Goal: Learn about a topic: Learn about a topic

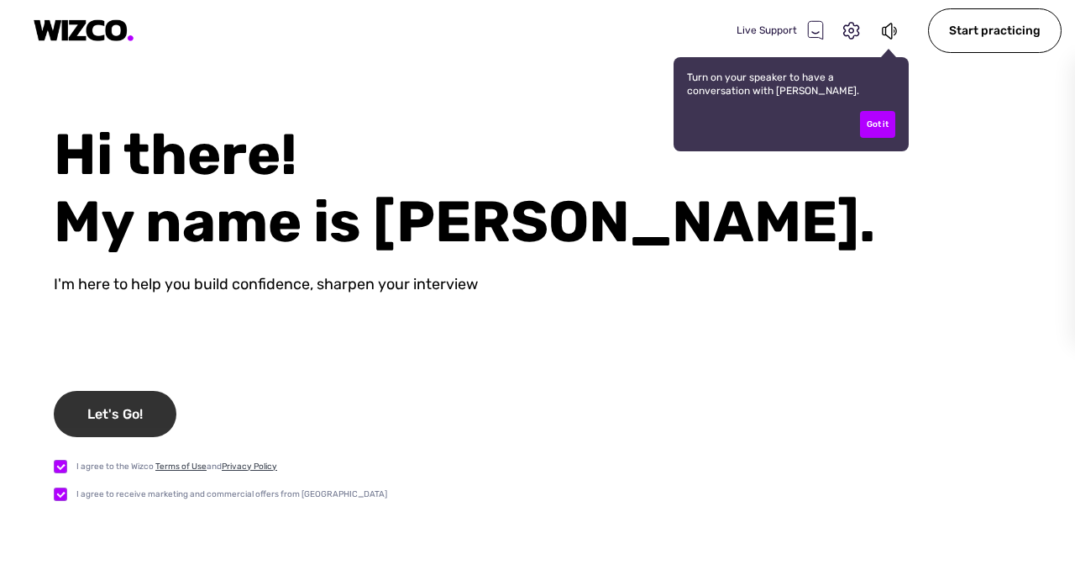
click at [134, 420] on div "Let's Go!" at bounding box center [115, 414] width 123 height 46
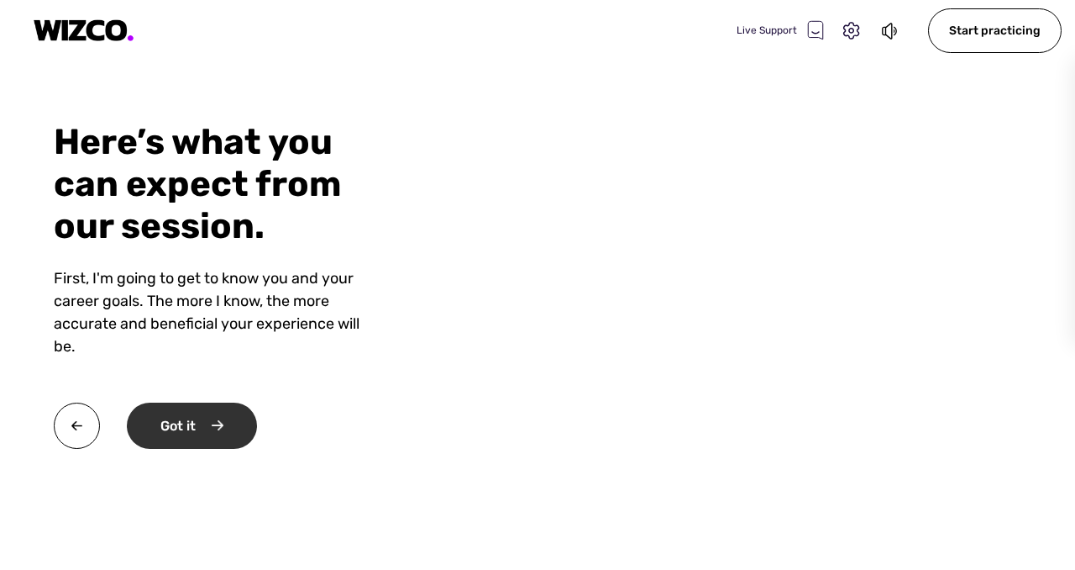
click at [210, 423] on div "Got it" at bounding box center [192, 425] width 130 height 46
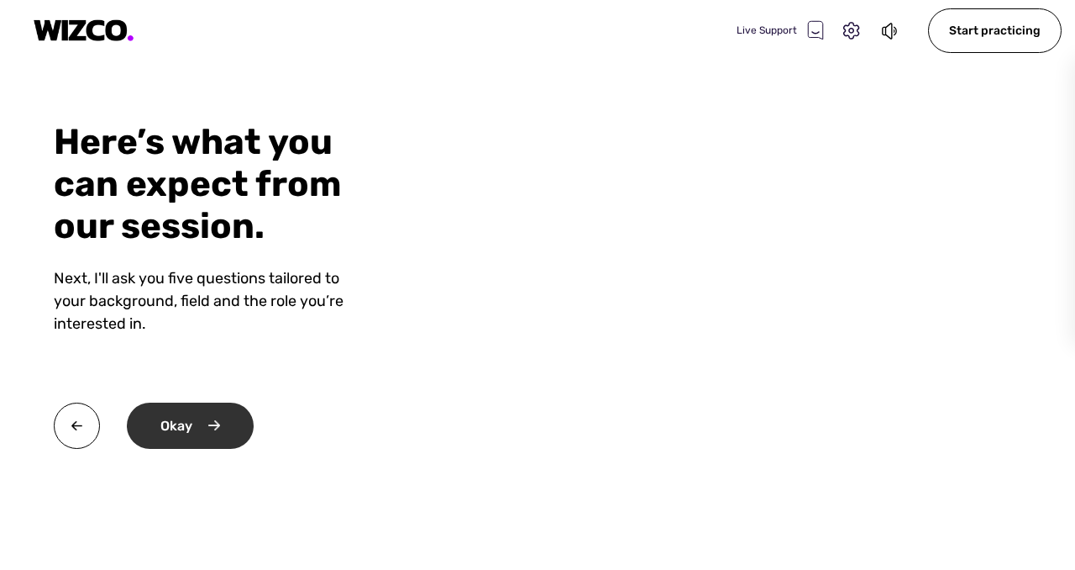
click at [210, 423] on div "Okay" at bounding box center [190, 425] width 127 height 46
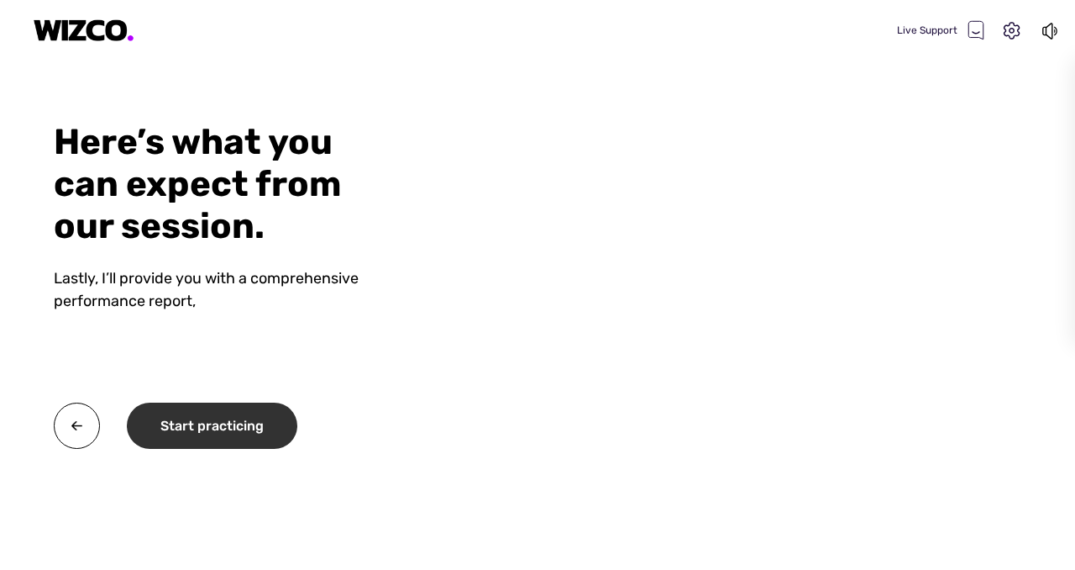
click at [210, 424] on div "Start practicing" at bounding box center [212, 425] width 171 height 46
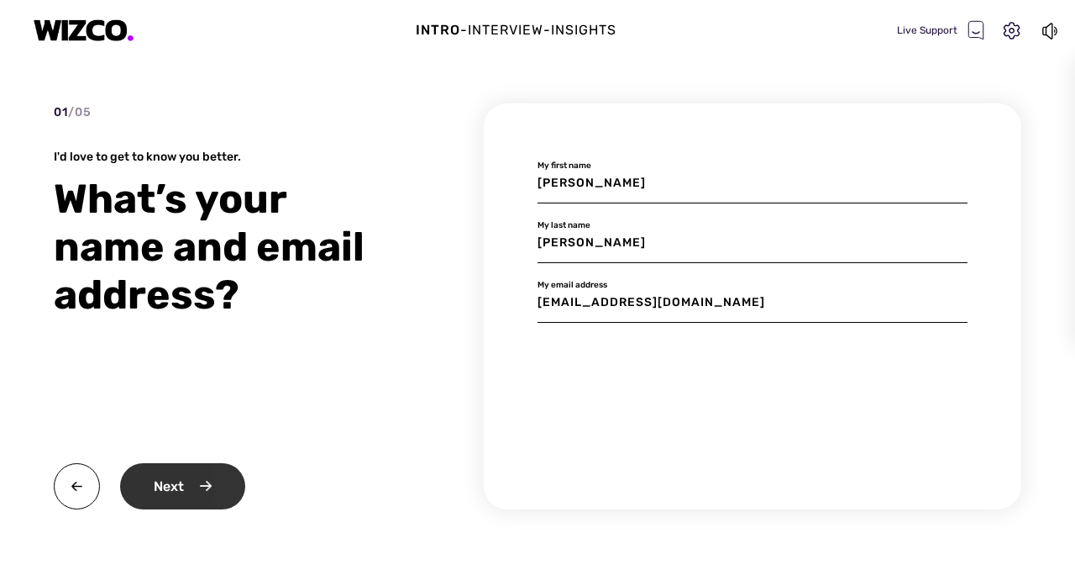
click at [213, 482] on div "Next" at bounding box center [182, 486] width 125 height 46
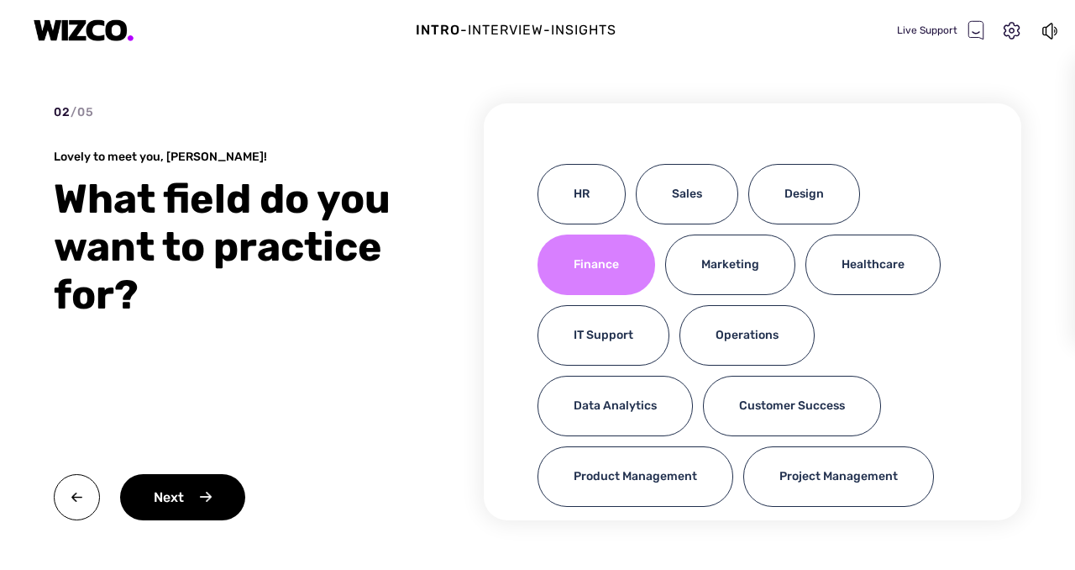
click at [594, 268] on div "Finance" at bounding box center [597, 264] width 118 height 60
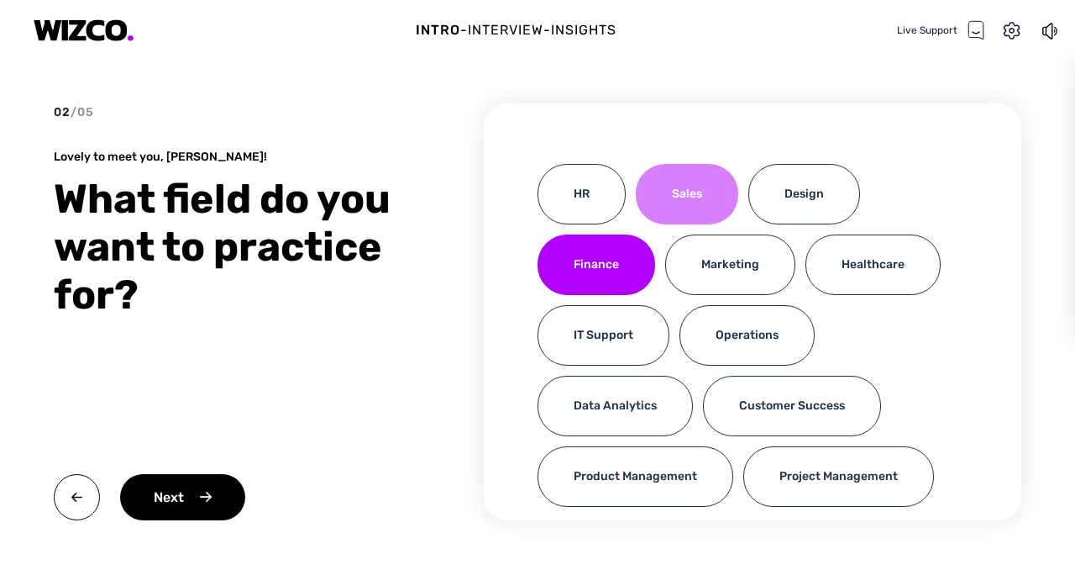
click at [670, 213] on div "Sales" at bounding box center [687, 194] width 102 height 60
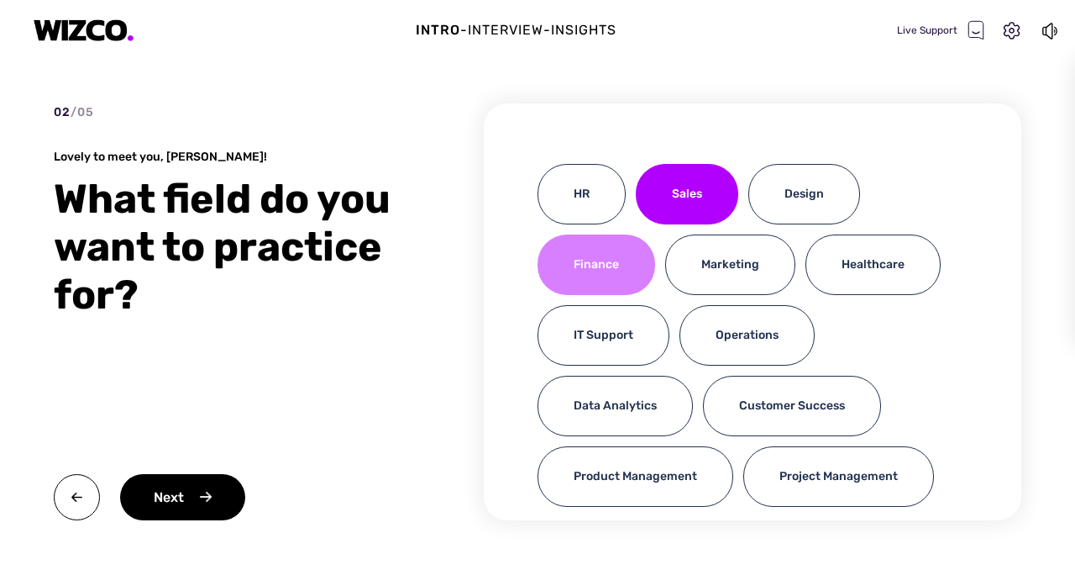
click at [596, 274] on div "Finance" at bounding box center [597, 264] width 118 height 60
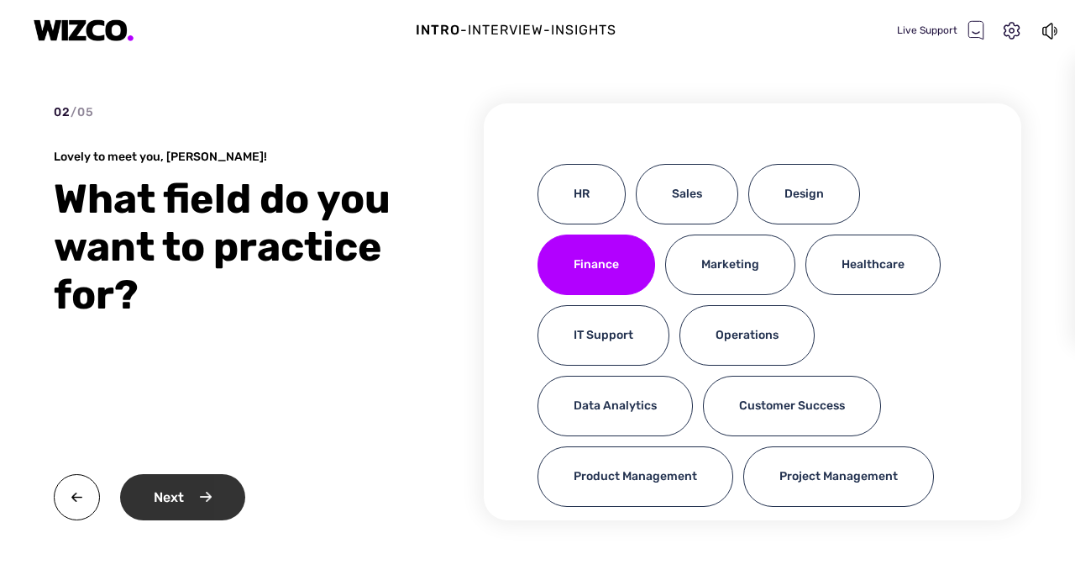
click at [213, 486] on div "Next" at bounding box center [182, 497] width 125 height 46
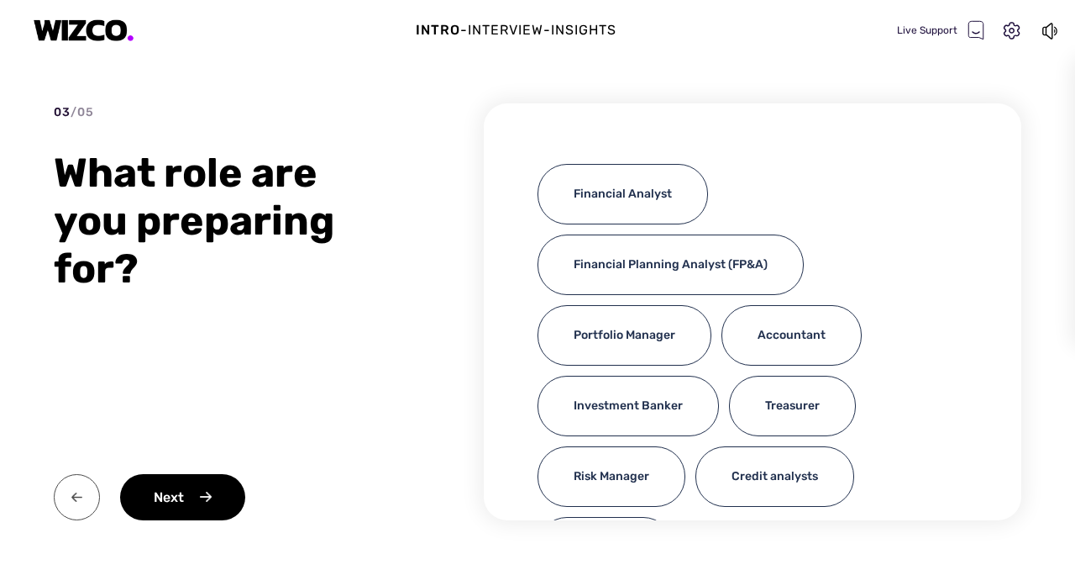
click at [70, 503] on img at bounding box center [77, 497] width 46 height 46
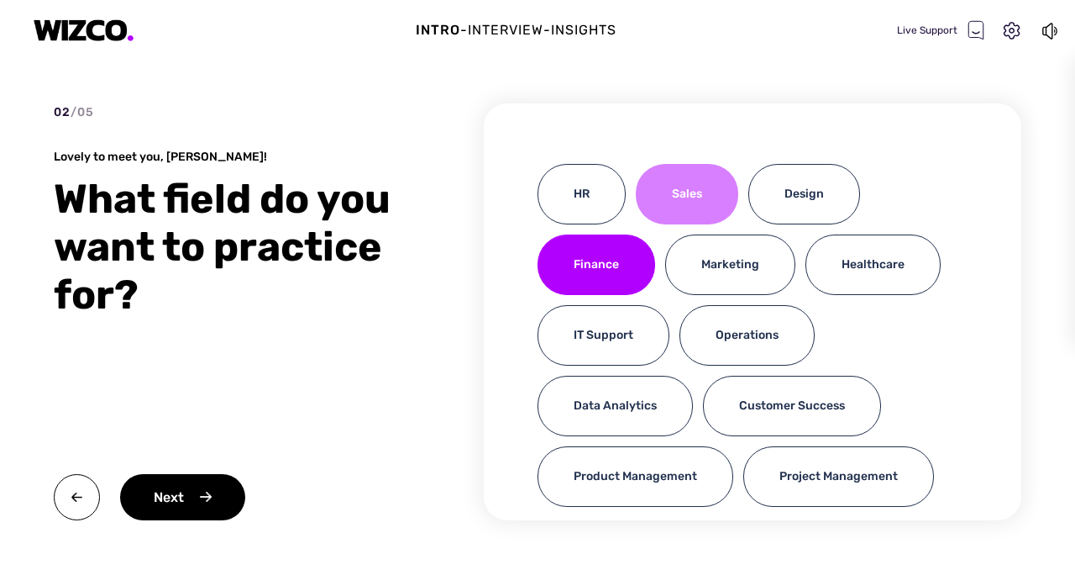
click at [707, 200] on div "Sales" at bounding box center [687, 194] width 102 height 60
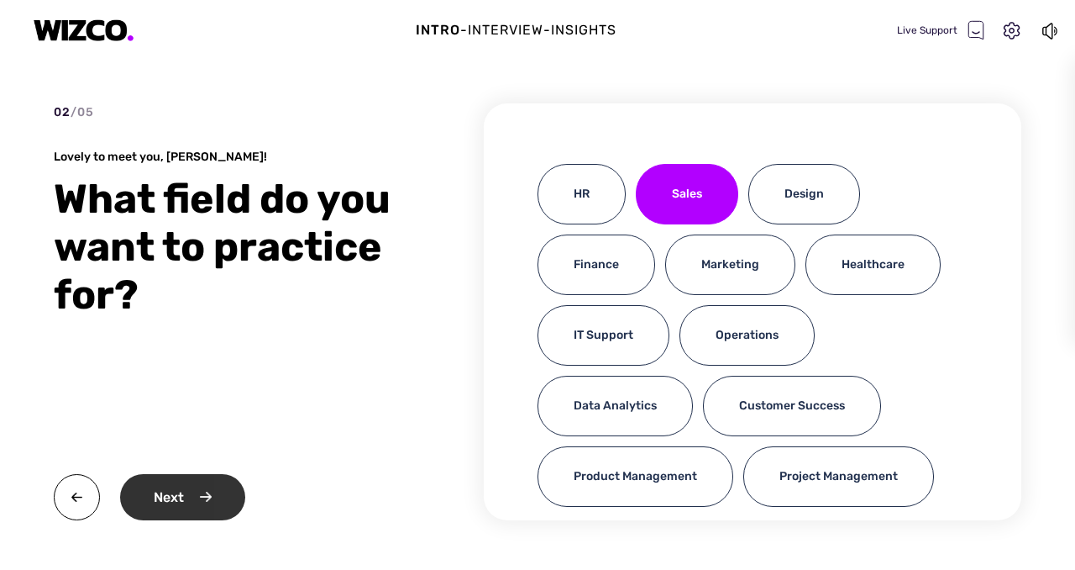
click at [219, 504] on div "Next" at bounding box center [182, 497] width 125 height 46
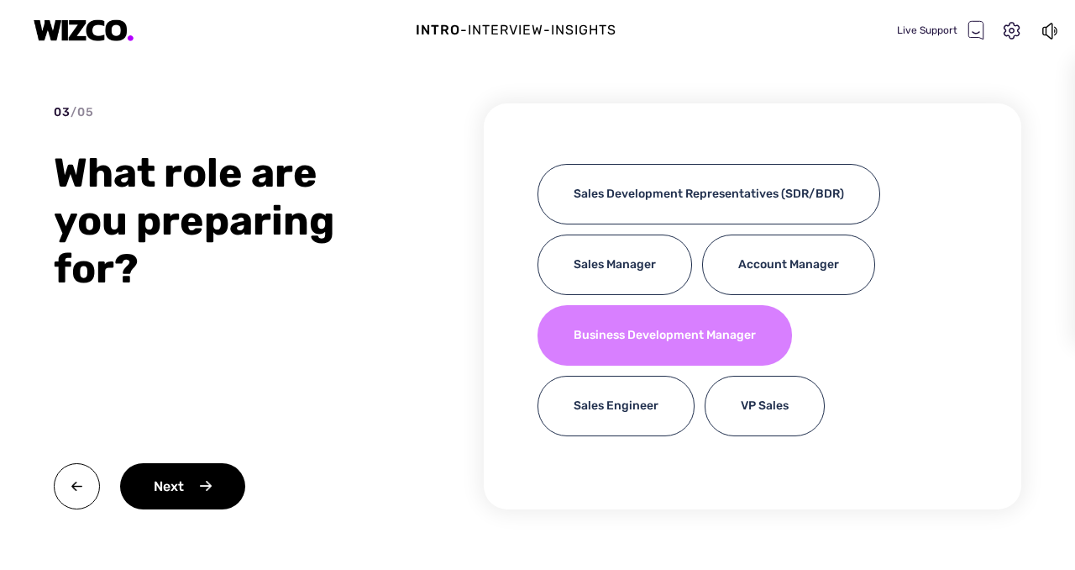
click at [690, 341] on div "Business Development Manager" at bounding box center [665, 335] width 255 height 60
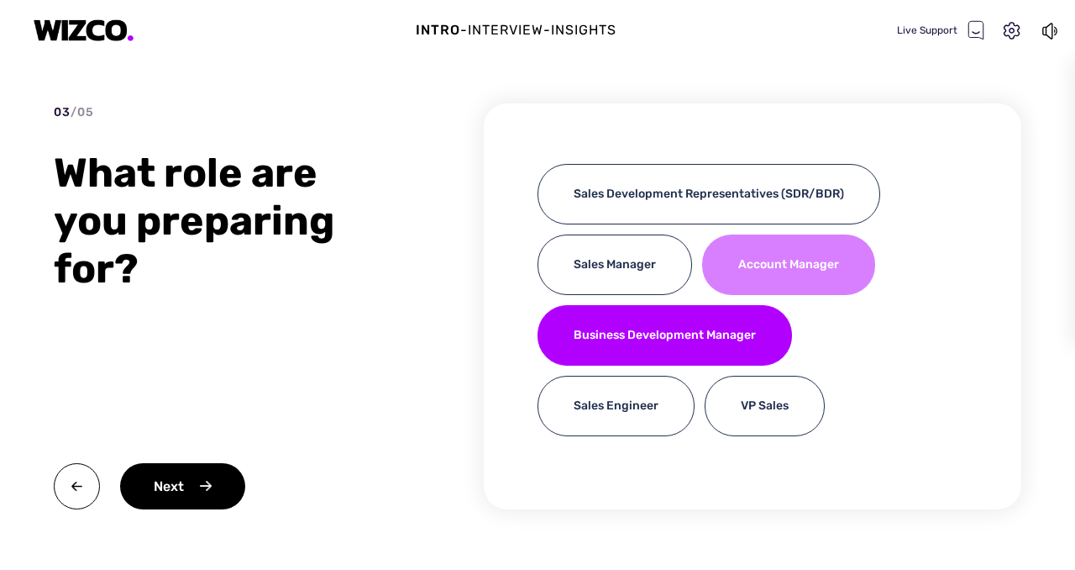
click at [782, 257] on div "Account Manager" at bounding box center [788, 264] width 173 height 60
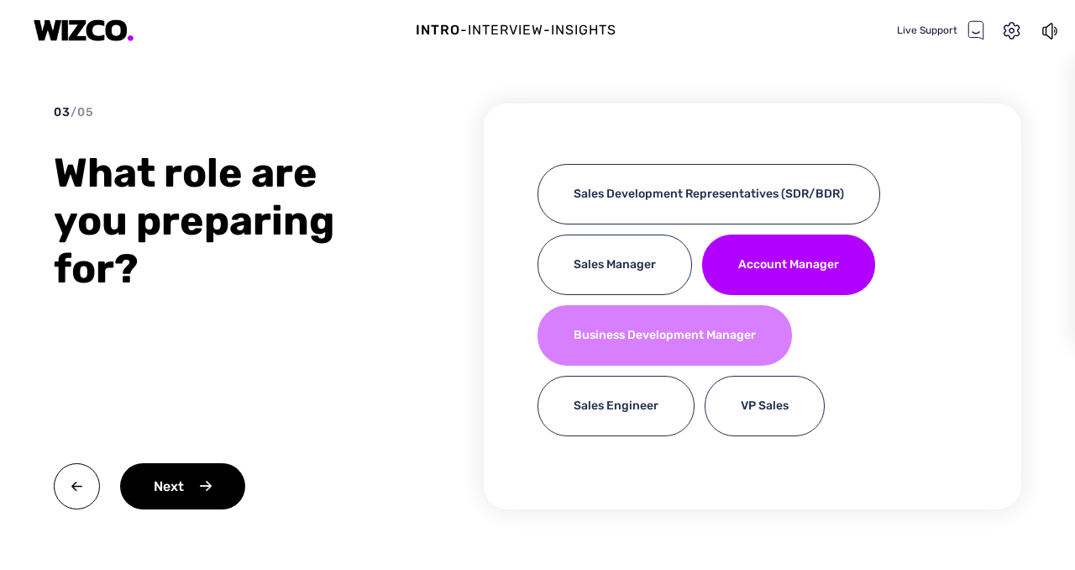
click at [696, 333] on div "Business Development Manager" at bounding box center [665, 335] width 255 height 60
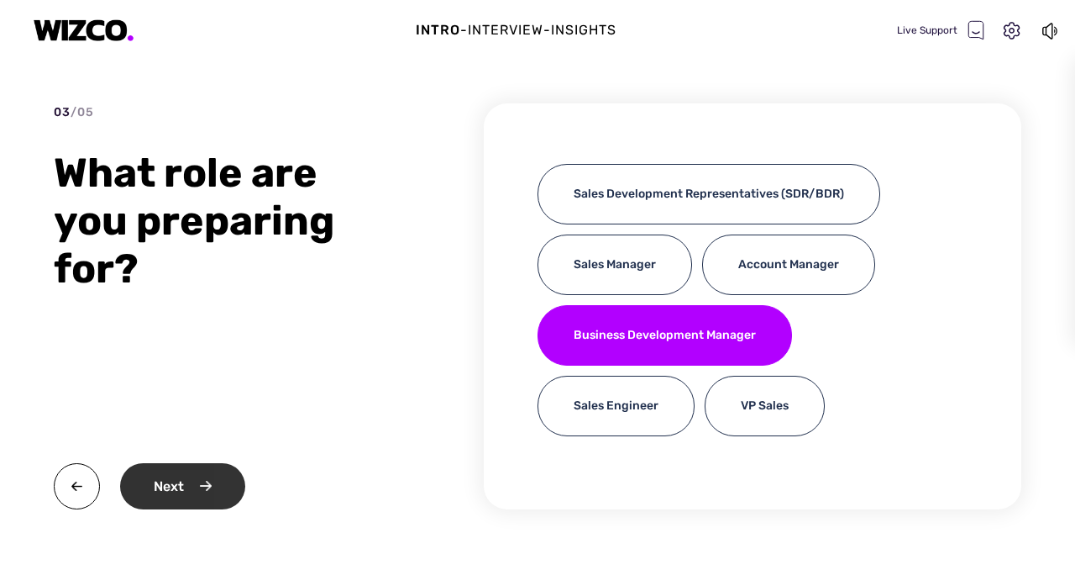
click at [136, 505] on div "Next" at bounding box center [182, 486] width 125 height 46
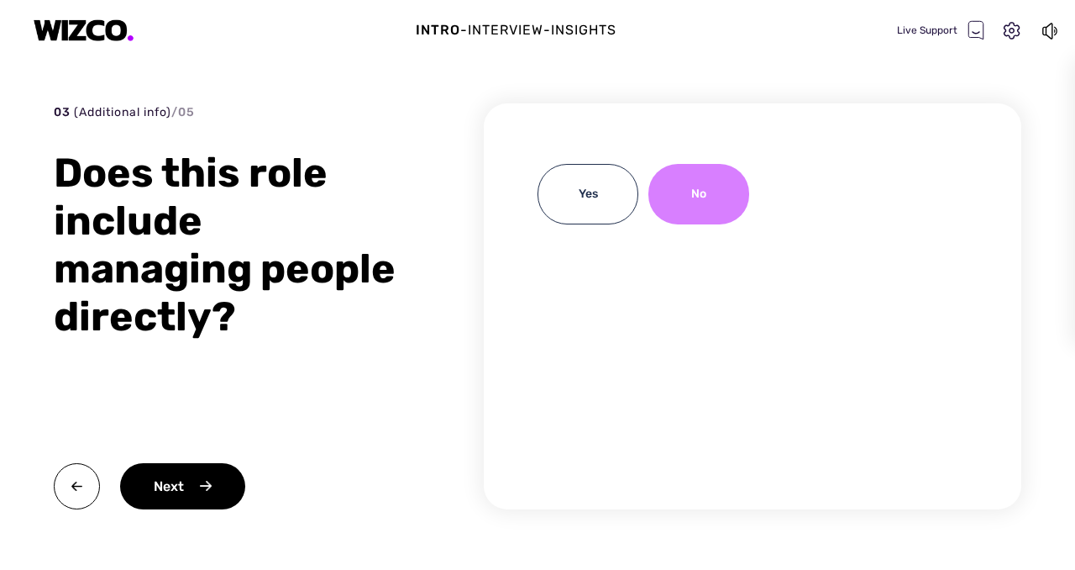
click at [735, 203] on div "No" at bounding box center [699, 194] width 101 height 60
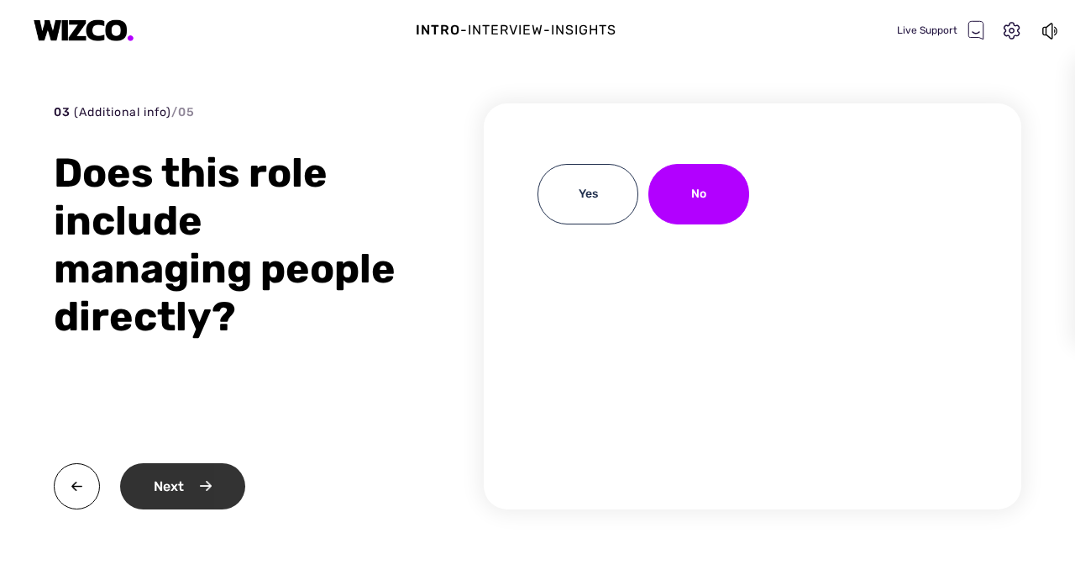
click at [208, 508] on div "Next" at bounding box center [182, 486] width 125 height 46
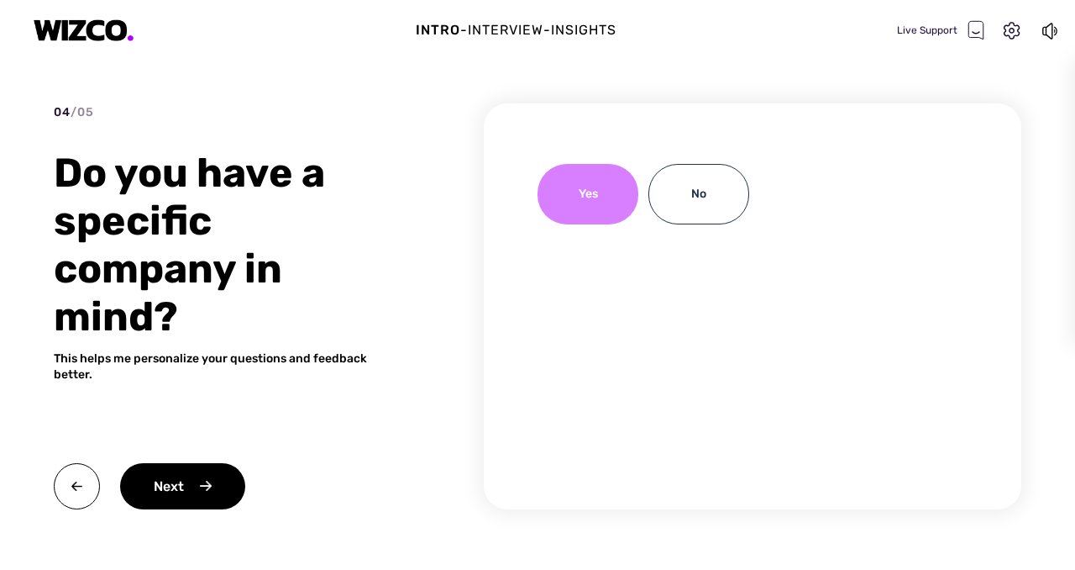
click at [580, 192] on div "Yes" at bounding box center [588, 194] width 101 height 60
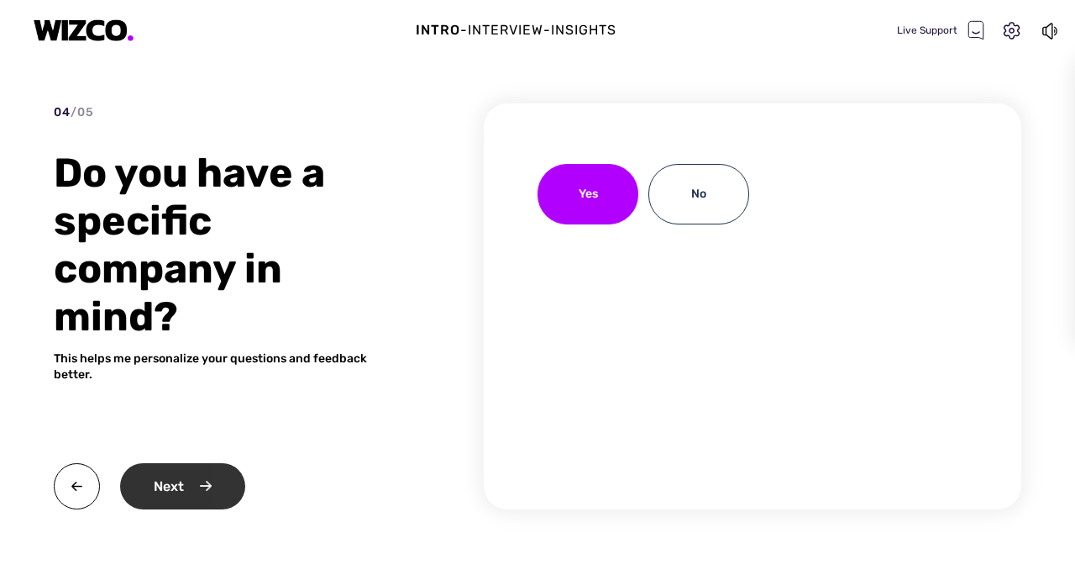
click at [184, 486] on div "Next" at bounding box center [182, 486] width 125 height 46
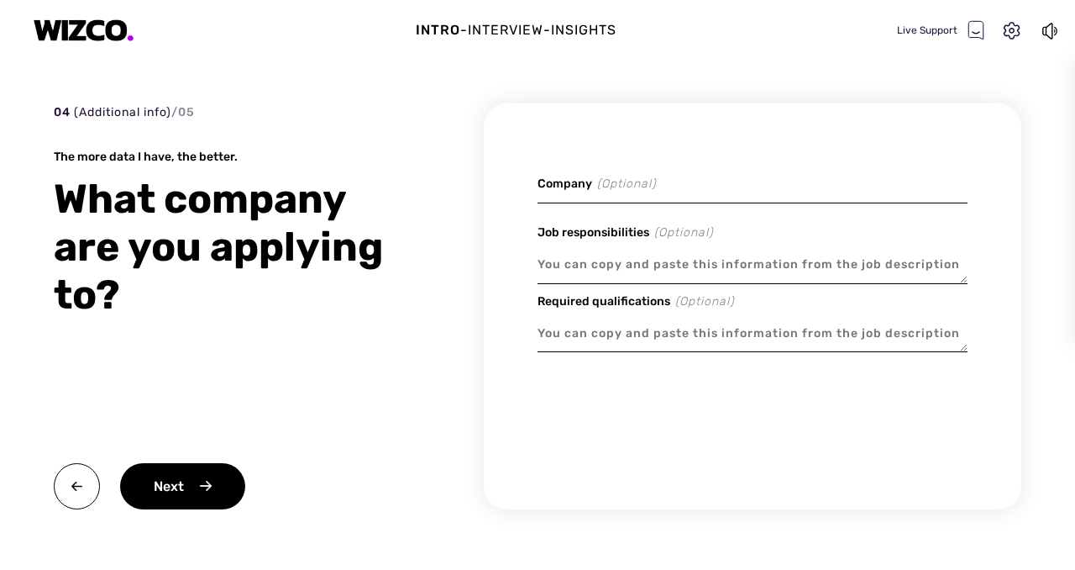
click at [623, 197] on input at bounding box center [753, 183] width 430 height 39
type textarea "x"
type input "P"
type textarea "x"
type input "PN"
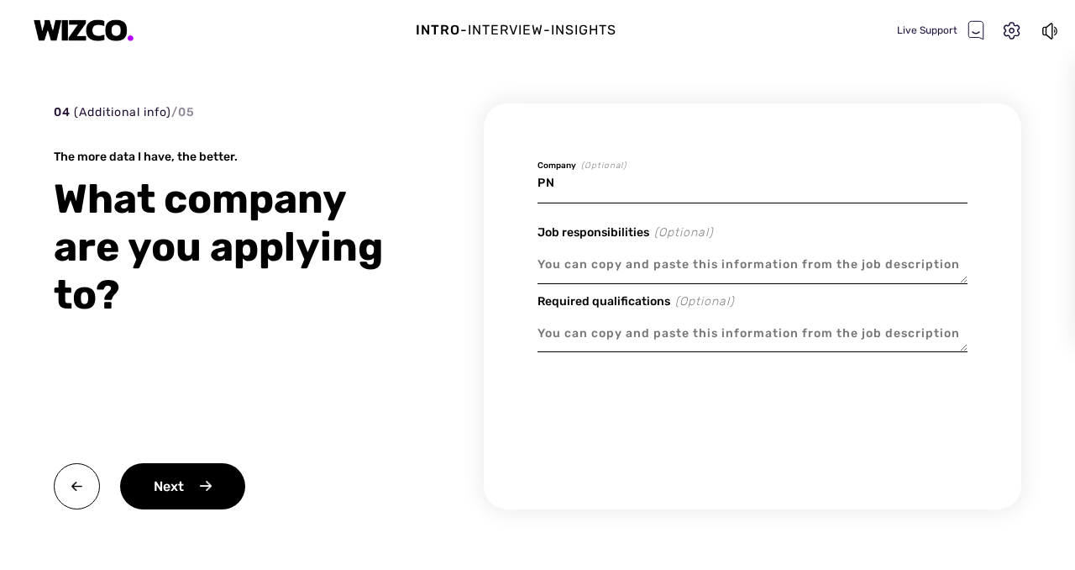
type textarea "x"
type input "PNC"
click at [586, 262] on textarea at bounding box center [753, 264] width 430 height 39
paste textarea "Position Overview At PNC, our people are our greatest differentiator and compet…"
type textarea "x"
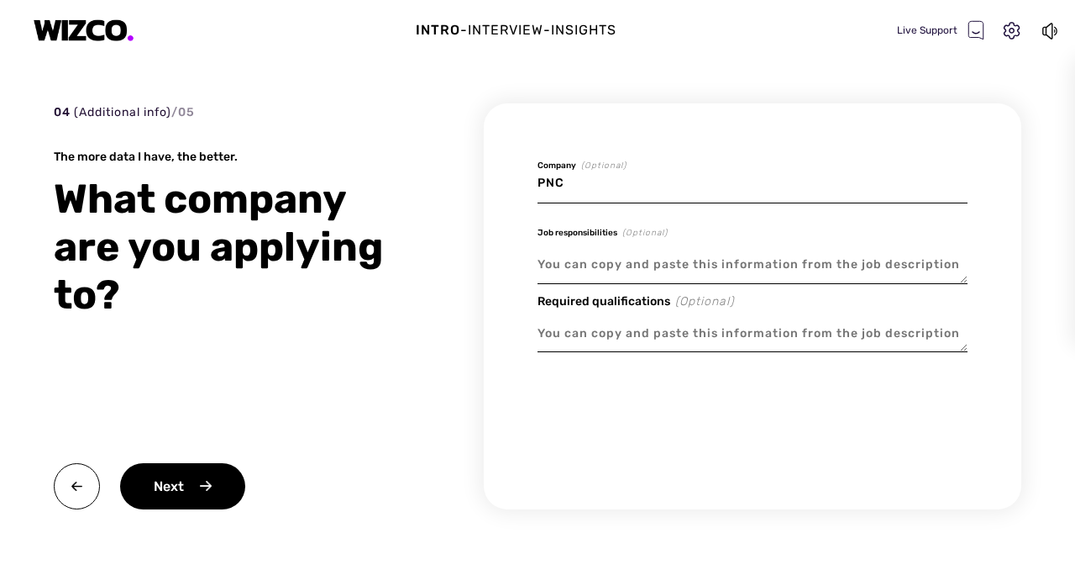
type textarea "Position Overview At PNC, our people are our greatest differentiator and compet…"
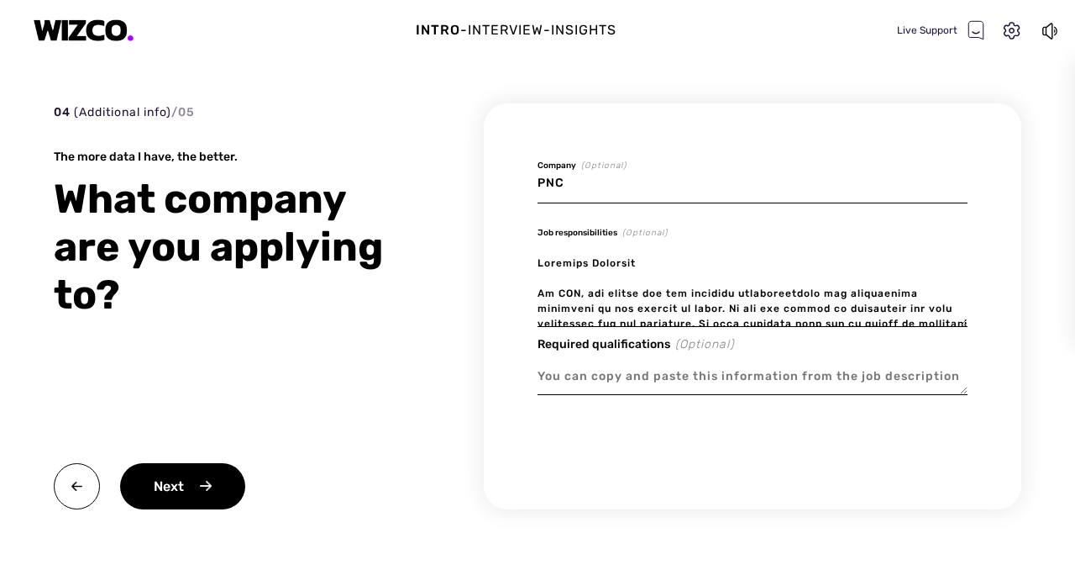
drag, startPoint x: 679, startPoint y: 318, endPoint x: 539, endPoint y: 99, distance: 259.1
click at [528, 115] on div "PNC Company (Optional) Job responsibilities (Optional) Required qualifications …" at bounding box center [753, 306] width 538 height 406
type textarea "x"
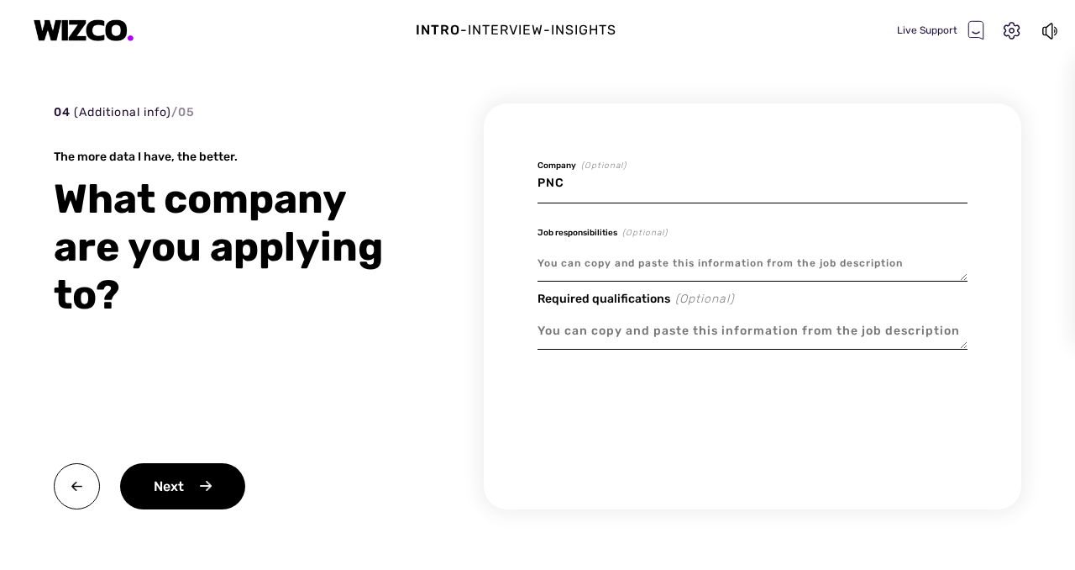
paste textarea "Handles relationship management activities with new and/or existing clients in …"
type textarea "x"
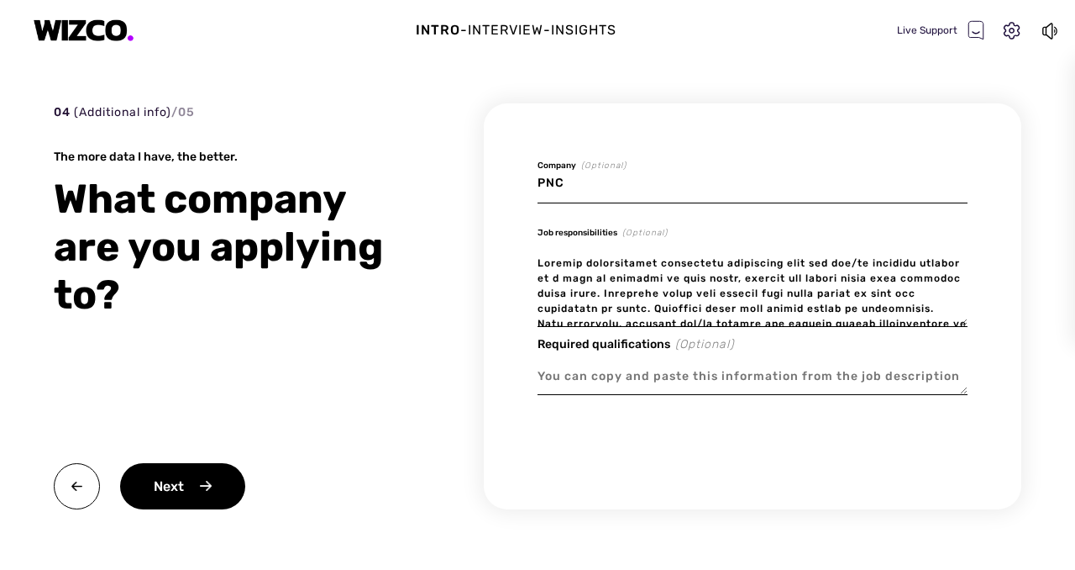
scroll to position [472, 0]
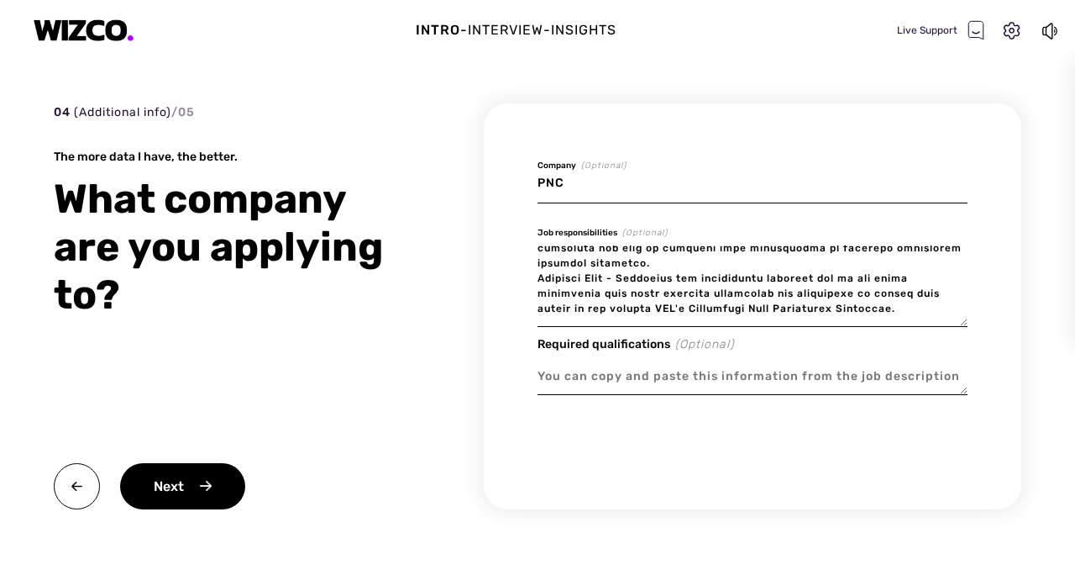
type textarea "Handles relationship management activities with new and/or existing clients in …"
click at [576, 376] on textarea at bounding box center [753, 376] width 430 height 39
click at [633, 373] on textarea at bounding box center [753, 376] width 430 height 39
paste textarea "Handles relationship management activities with new and/or existing clients in …"
type textarea "x"
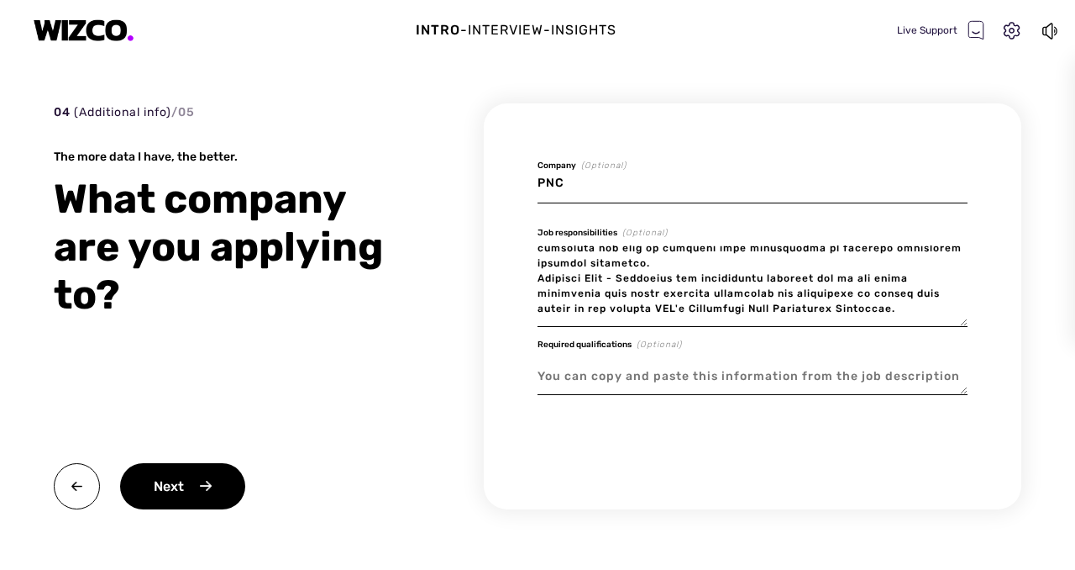
type textarea "Handles relationship management activities with new and/or existing clients in …"
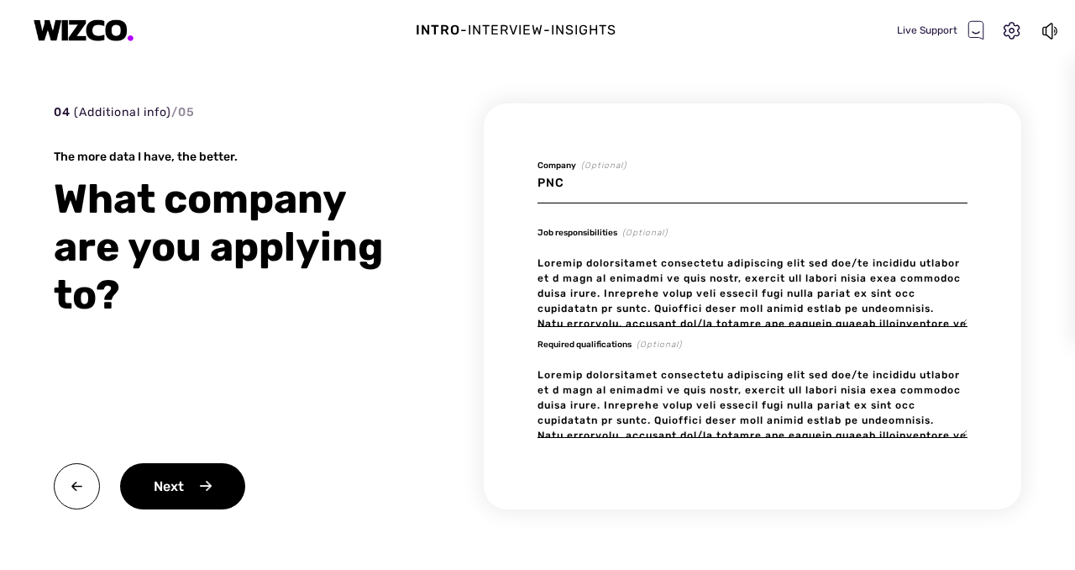
scroll to position [484, 0]
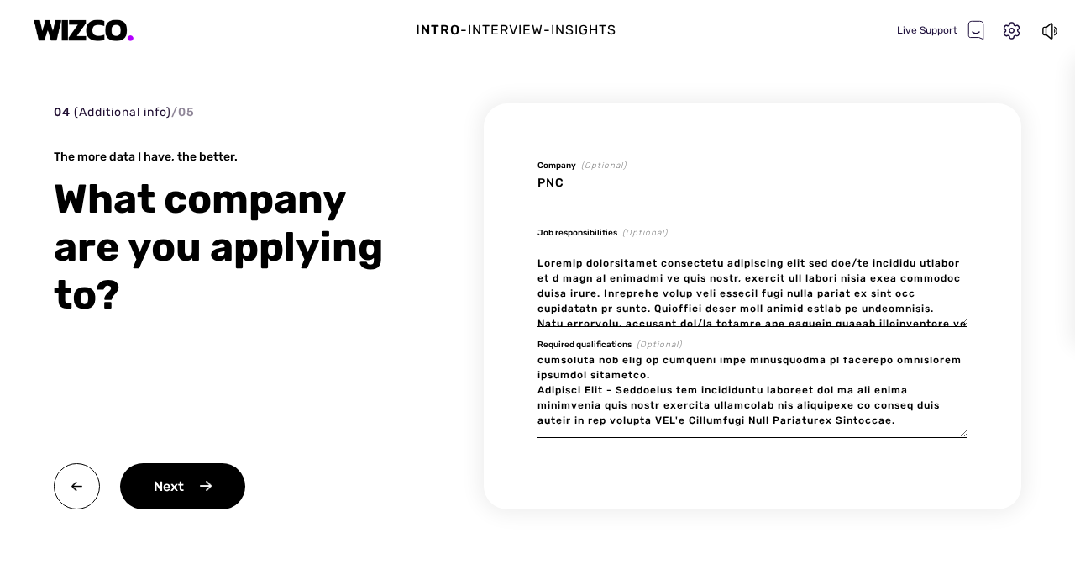
drag, startPoint x: 539, startPoint y: 376, endPoint x: 905, endPoint y: 569, distance: 413.0
click at [905, 569] on div "04 (Additional info) / 05 The more data I have, the better. What company are yo…" at bounding box center [538, 336] width 968 height 466
type textarea "x"
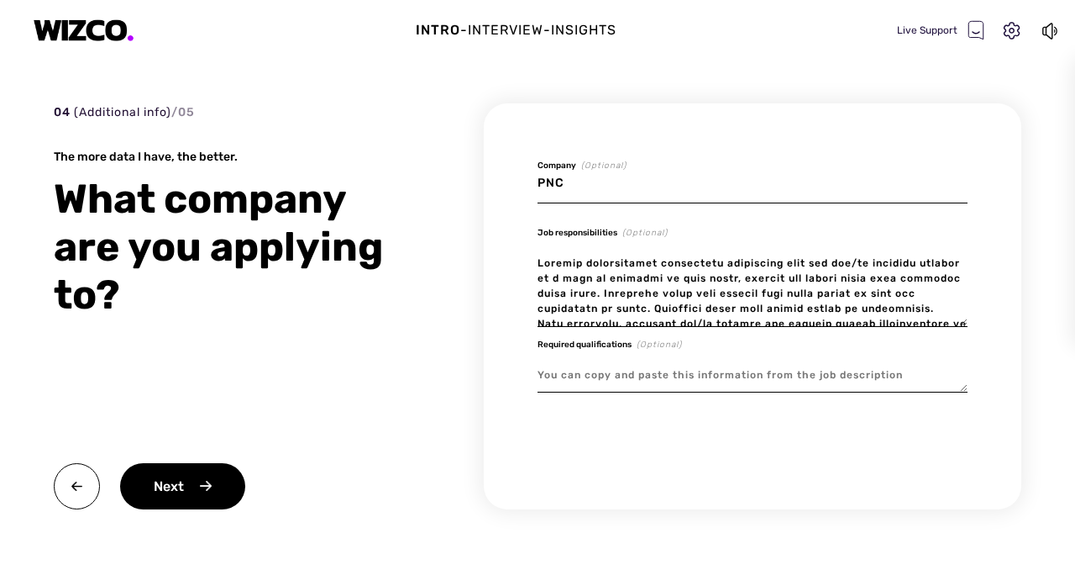
scroll to position [0, 0]
paste textarea "Successful candidates must demonstrate appropriate knowledge, skills, and abili…"
type textarea "x"
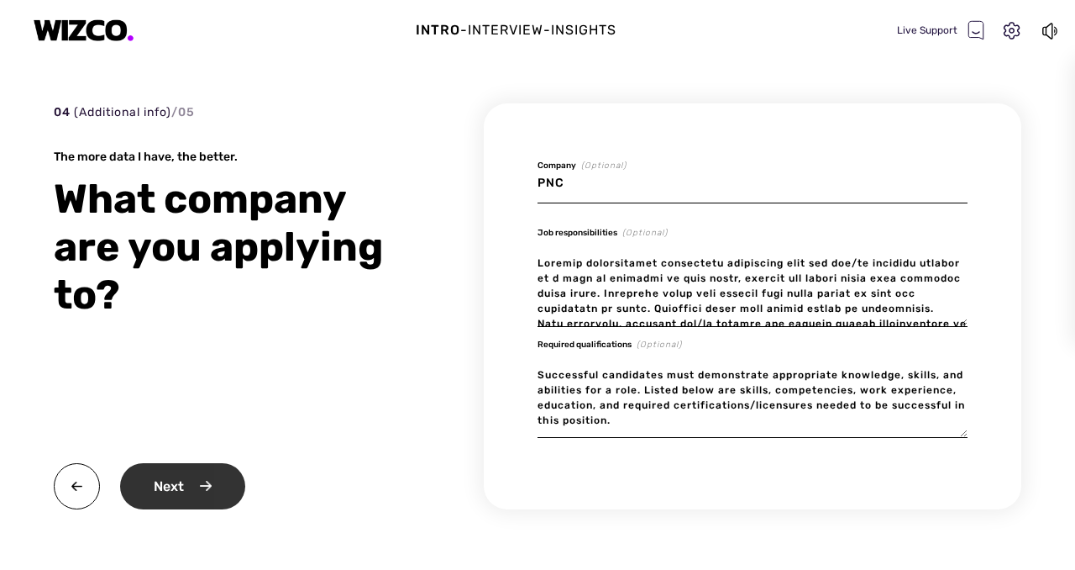
type textarea "Successful candidates must demonstrate appropriate knowledge, skills, and abili…"
click at [179, 482] on div "Next" at bounding box center [182, 486] width 125 height 46
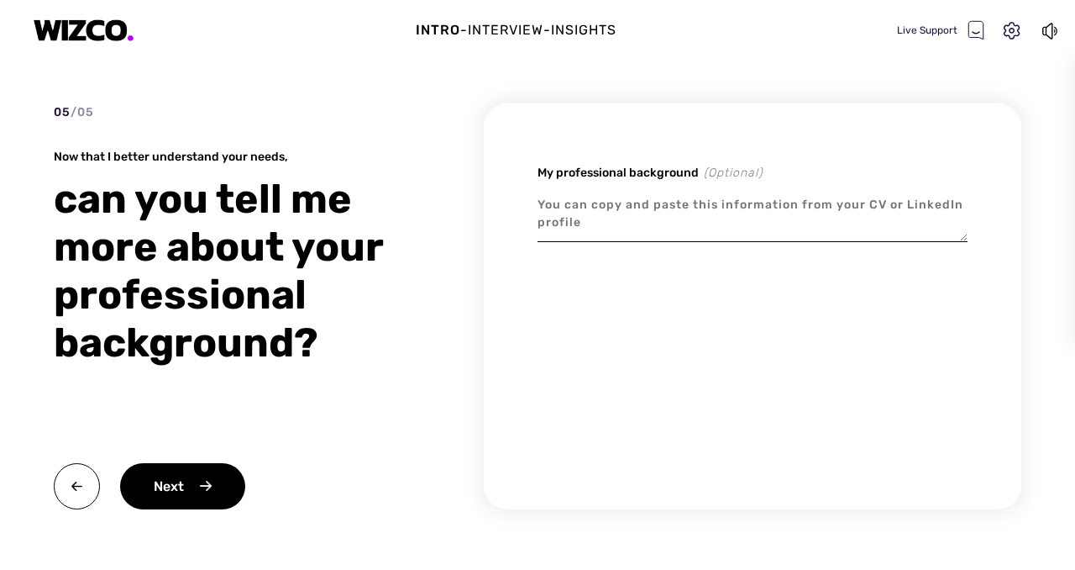
click at [647, 215] on textarea at bounding box center [753, 214] width 430 height 56
paste textarea "Business Development minded sales leader with 12 years of driving growth in com…"
type textarea "x"
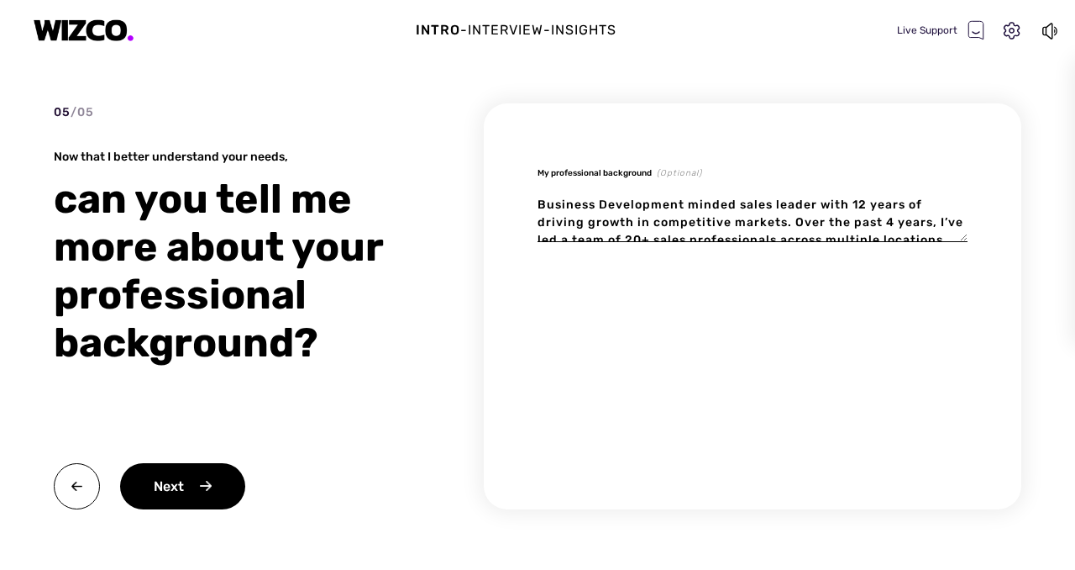
scroll to position [94, 0]
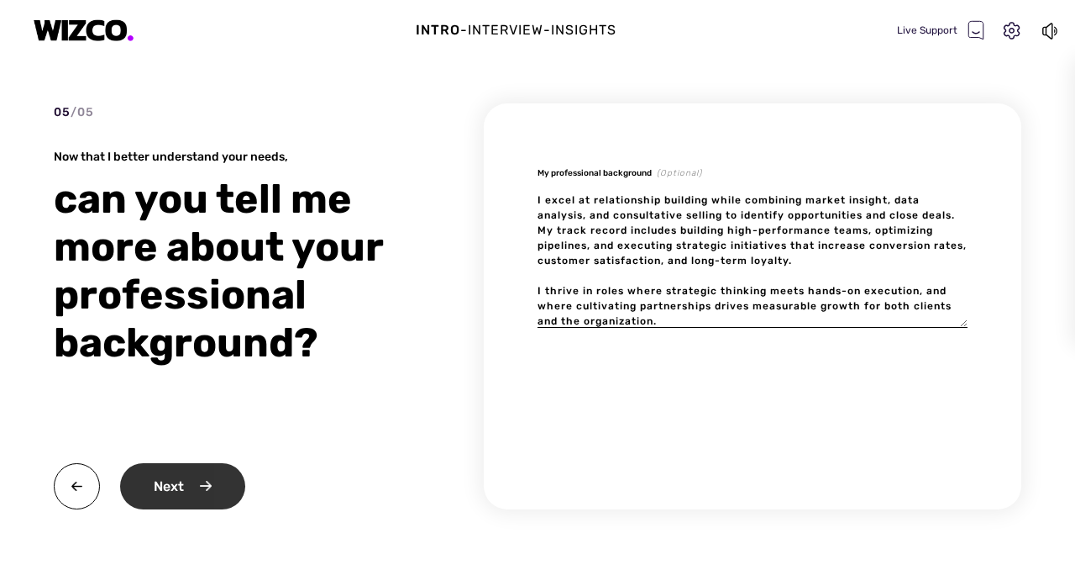
type textarea "Business Development minded sales leader with 12 years of driving growth in com…"
type textarea "x"
click at [168, 471] on div "Next" at bounding box center [182, 486] width 125 height 46
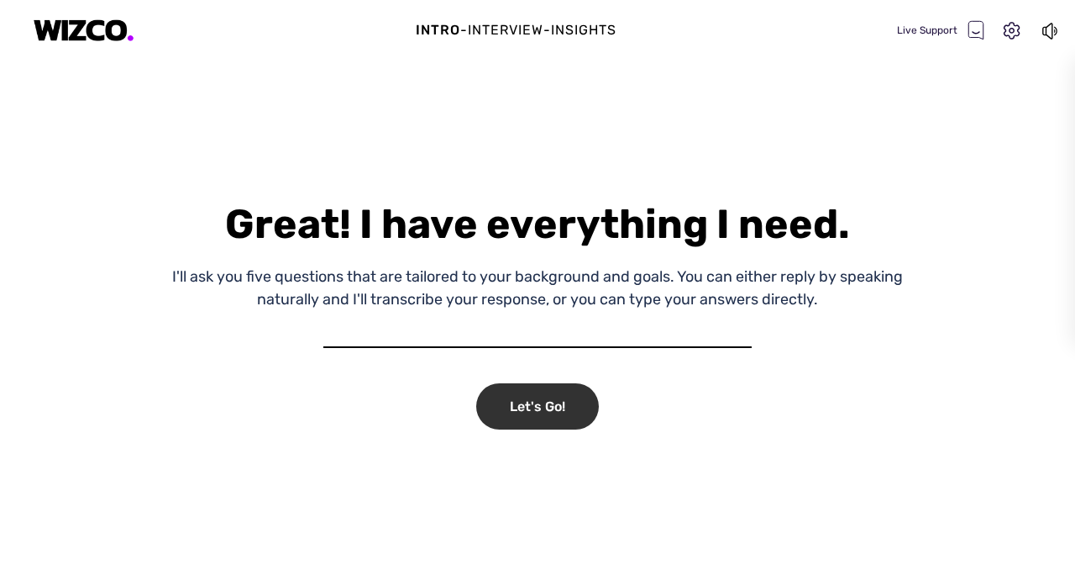
click at [582, 404] on div "Let's Go!" at bounding box center [537, 406] width 123 height 46
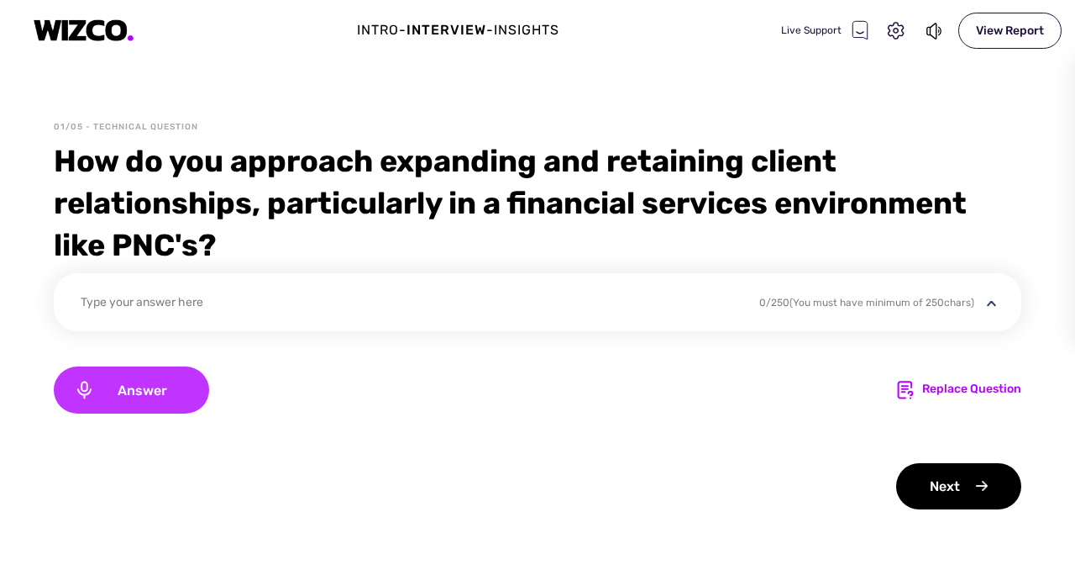
click at [110, 382] on span "Answer" at bounding box center [142, 390] width 94 height 16
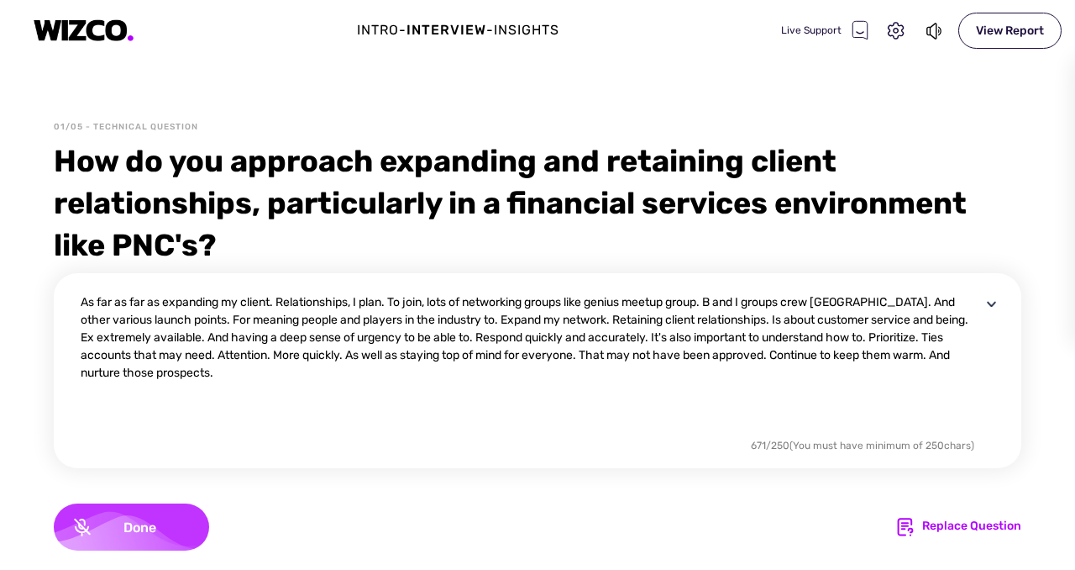
click at [148, 521] on span "Done" at bounding box center [140, 527] width 98 height 16
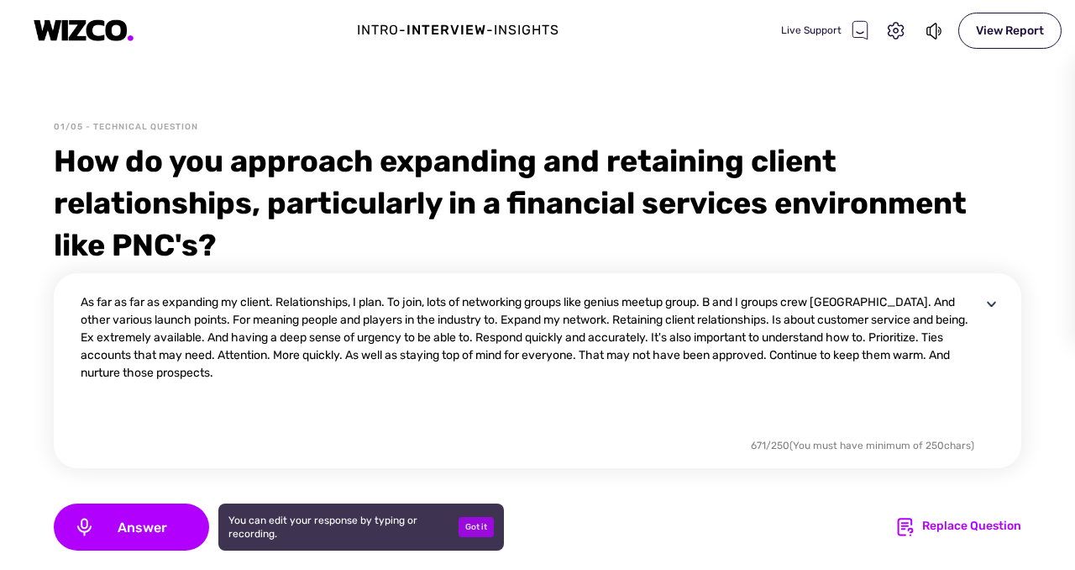
click at [482, 522] on div "Got it" at bounding box center [476, 527] width 35 height 20
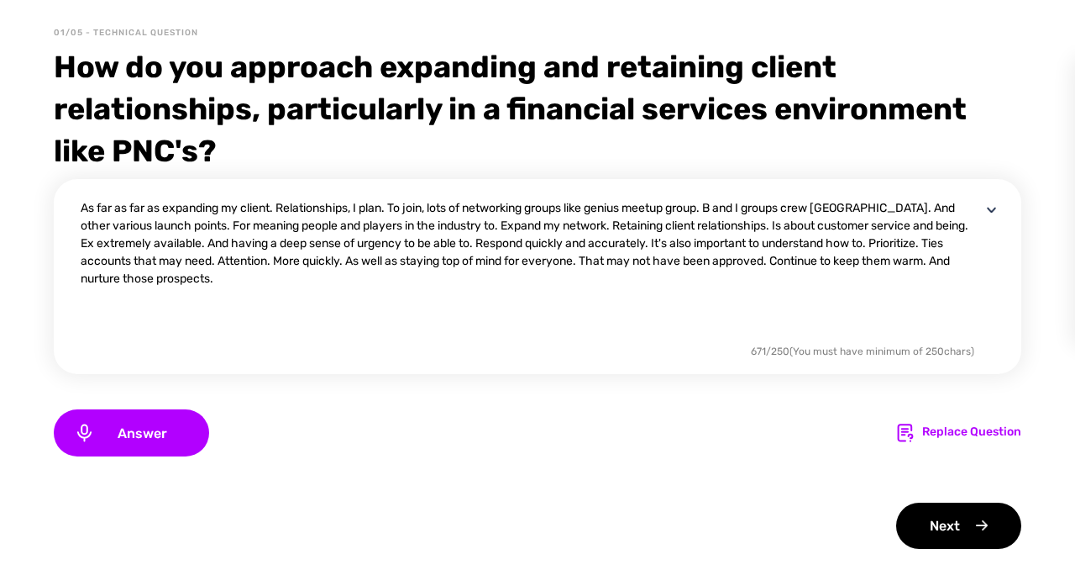
scroll to position [134, 0]
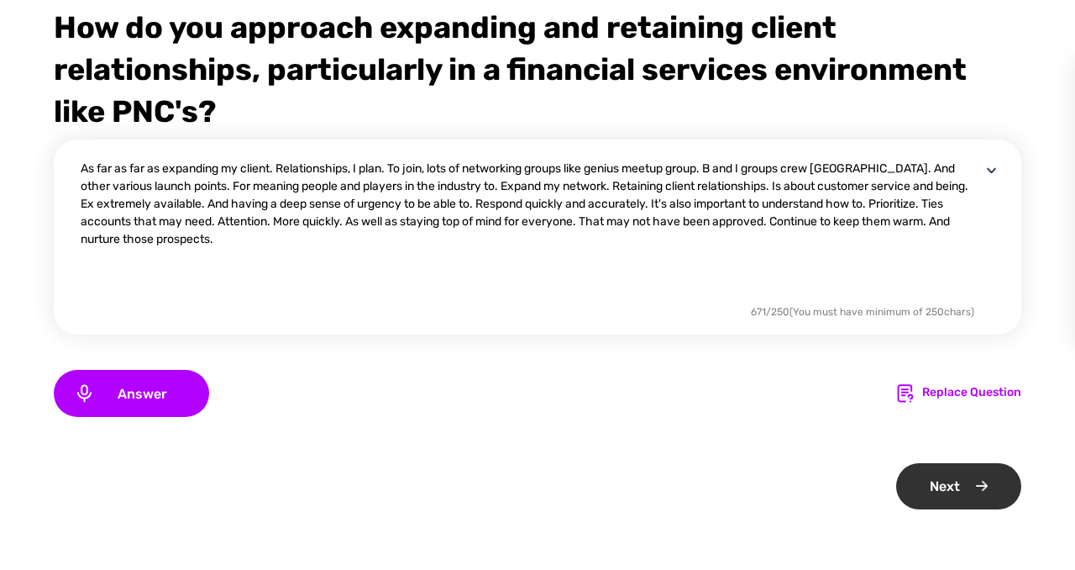
click at [955, 488] on div "Next" at bounding box center [958, 486] width 125 height 46
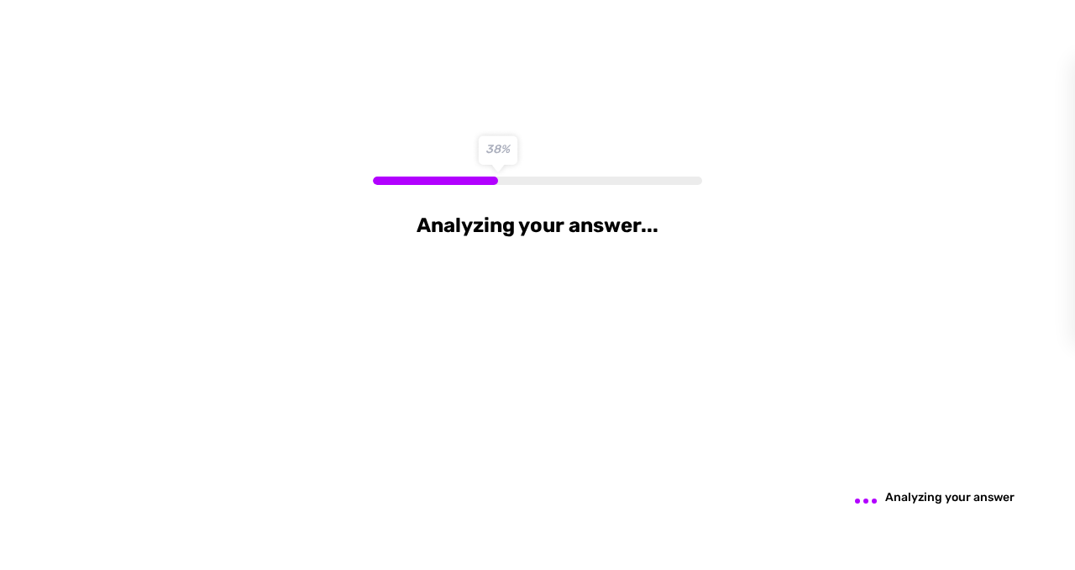
scroll to position [0, 0]
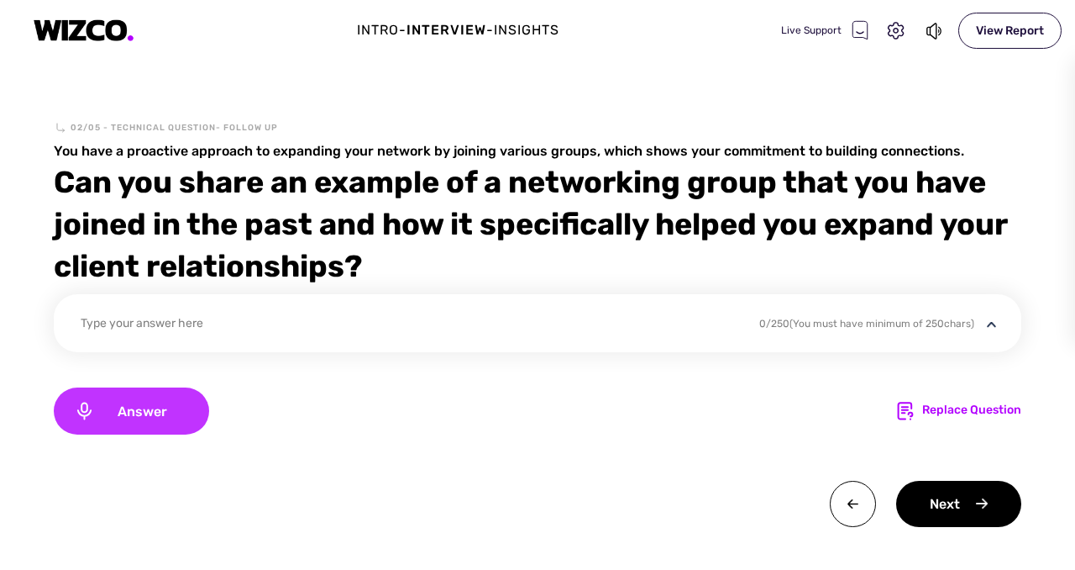
click at [157, 403] on span "Answer" at bounding box center [142, 411] width 94 height 16
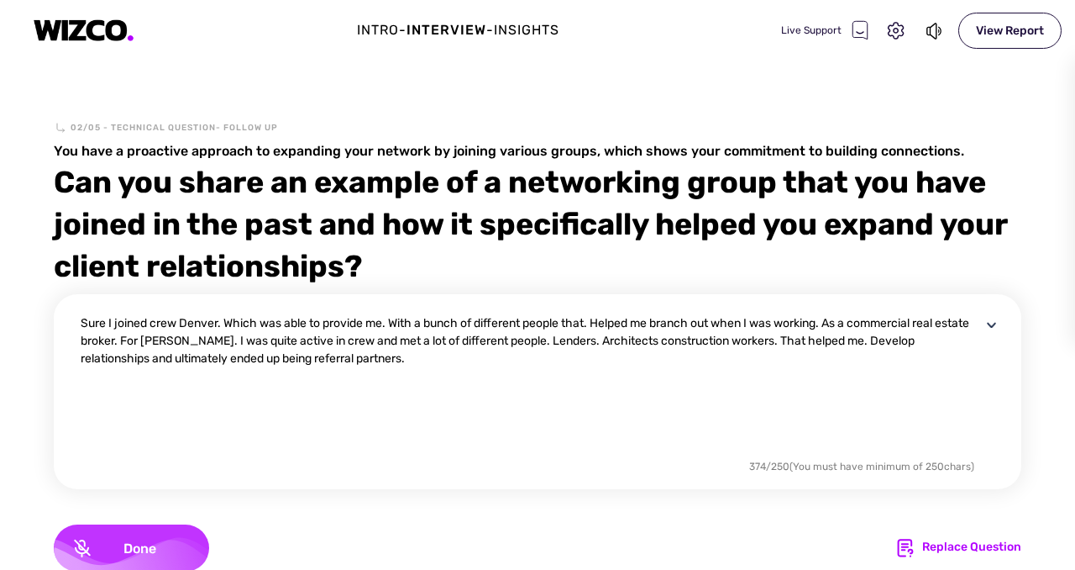
click at [170, 541] on span "Done" at bounding box center [140, 548] width 98 height 16
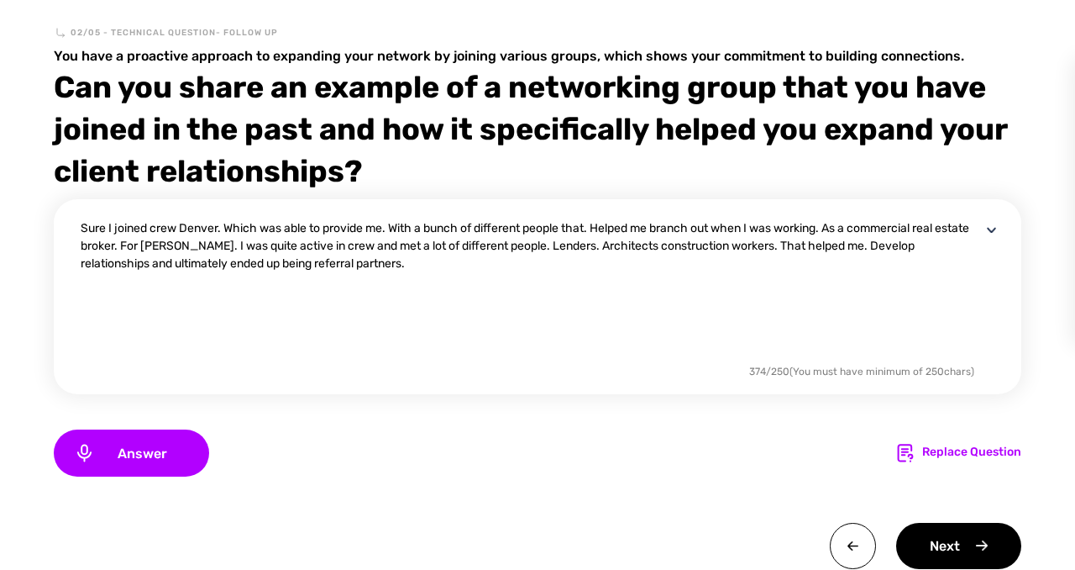
scroll to position [155, 0]
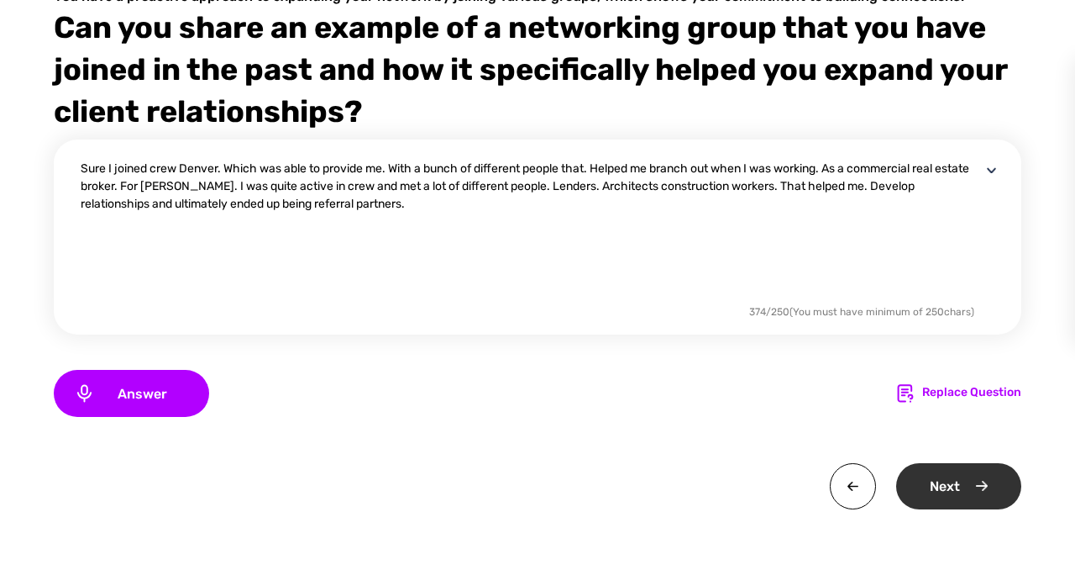
click at [938, 475] on div "Next" at bounding box center [958, 486] width 125 height 46
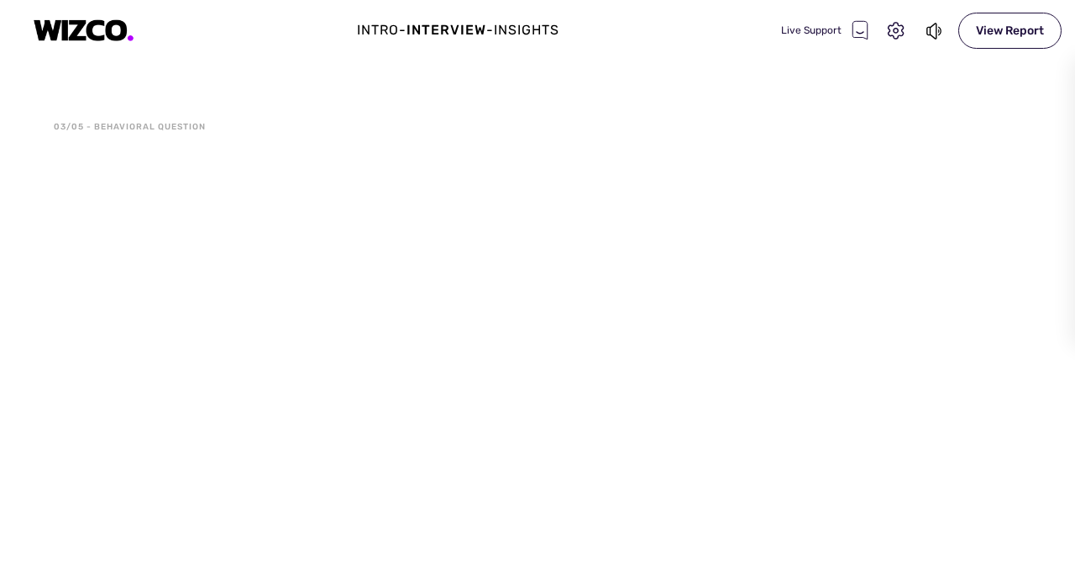
scroll to position [0, 0]
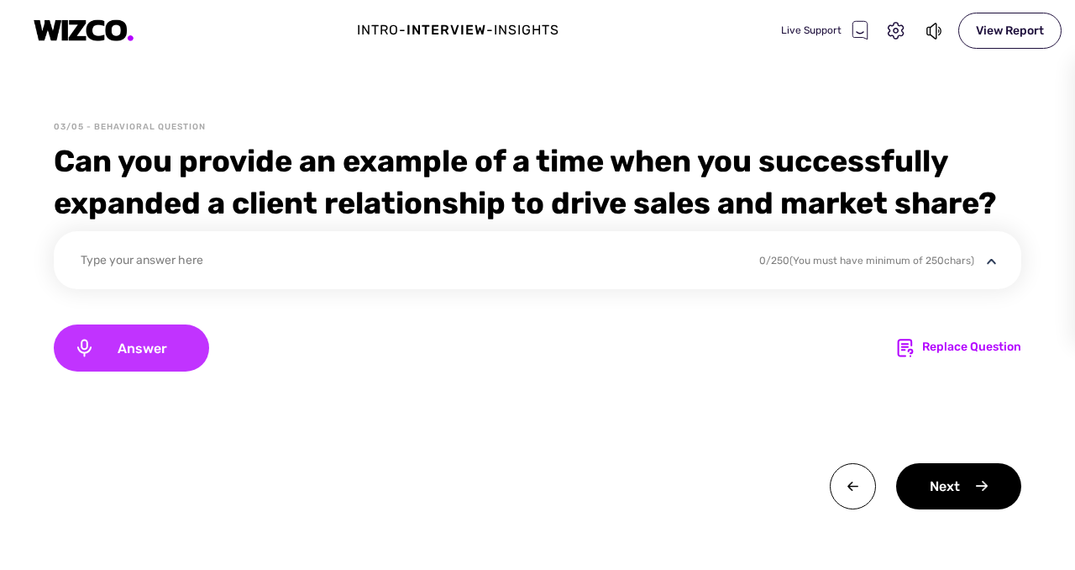
click at [150, 343] on span "Answer" at bounding box center [142, 348] width 94 height 16
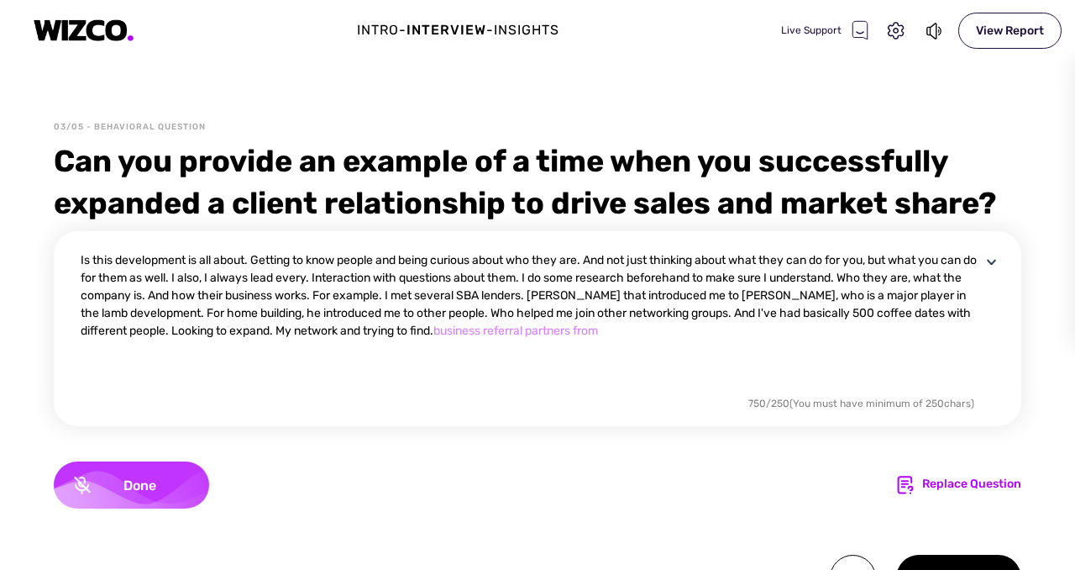
click at [128, 477] on span "Done" at bounding box center [140, 485] width 98 height 16
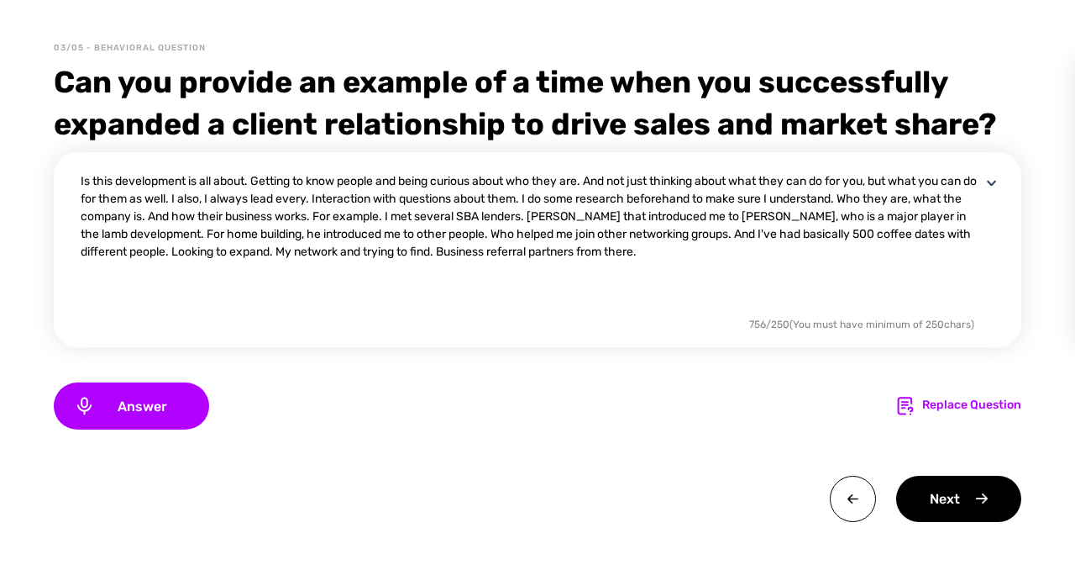
scroll to position [92, 0]
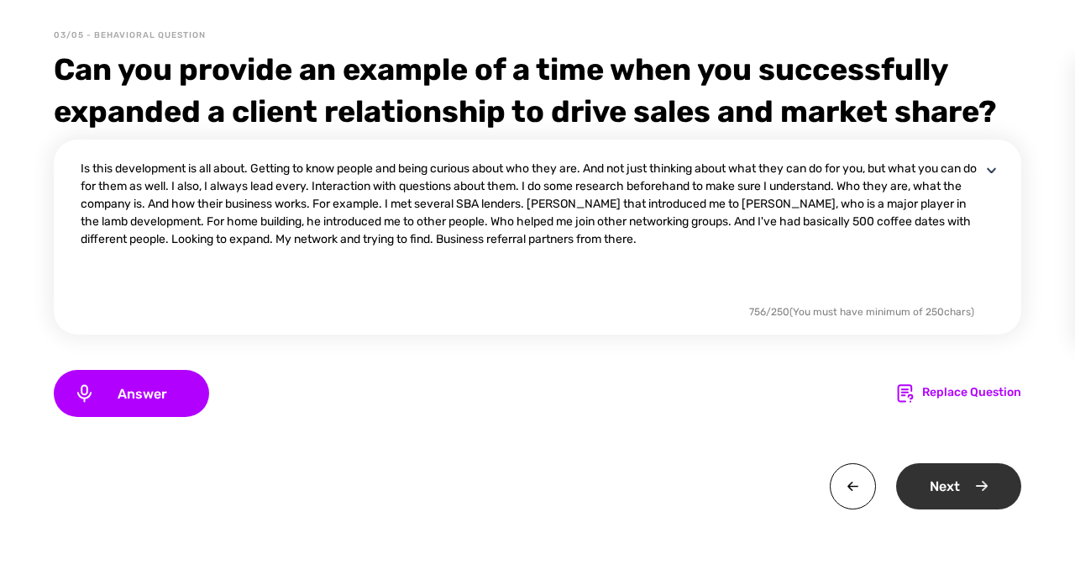
click at [985, 500] on div "Next" at bounding box center [958, 486] width 125 height 46
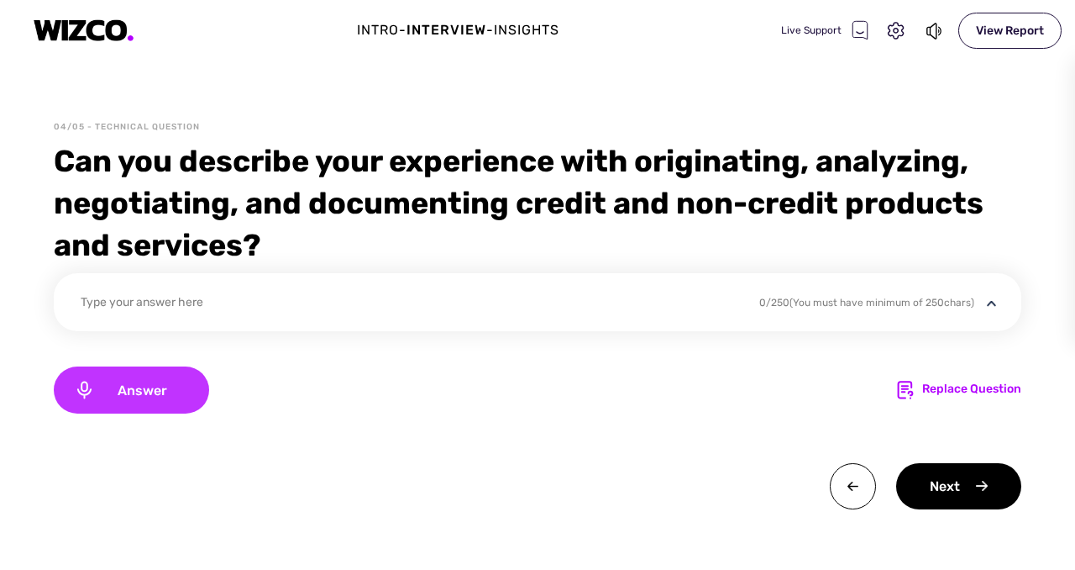
click at [162, 396] on span "Answer" at bounding box center [142, 390] width 94 height 16
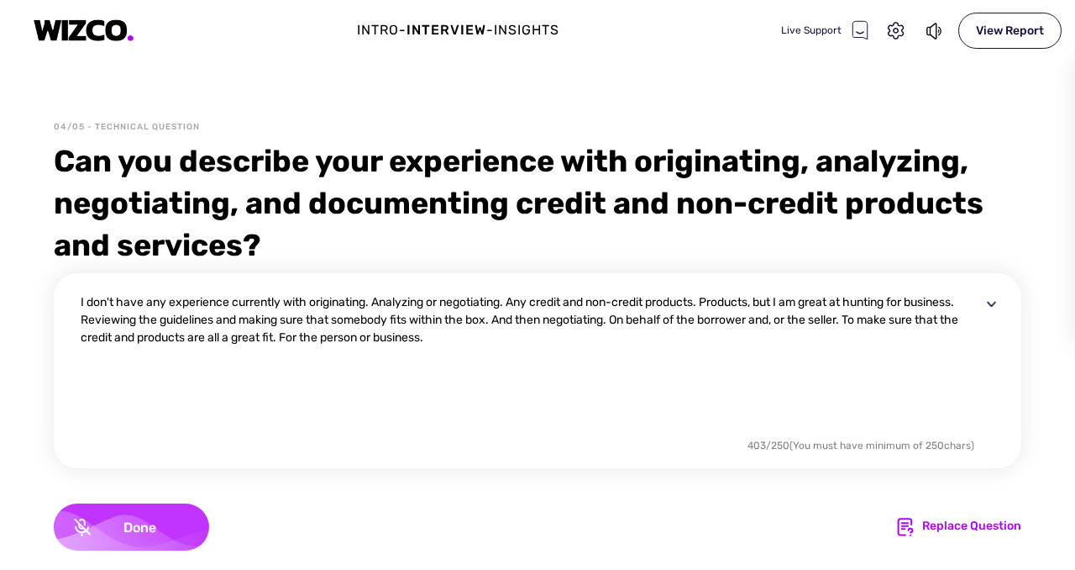
click at [154, 528] on span "Done" at bounding box center [140, 527] width 98 height 16
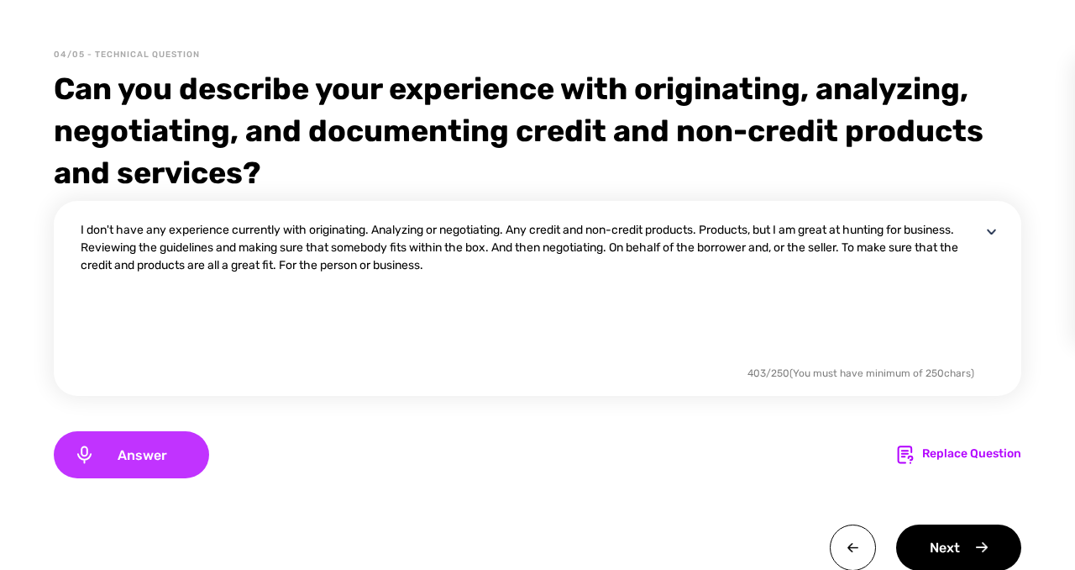
scroll to position [134, 0]
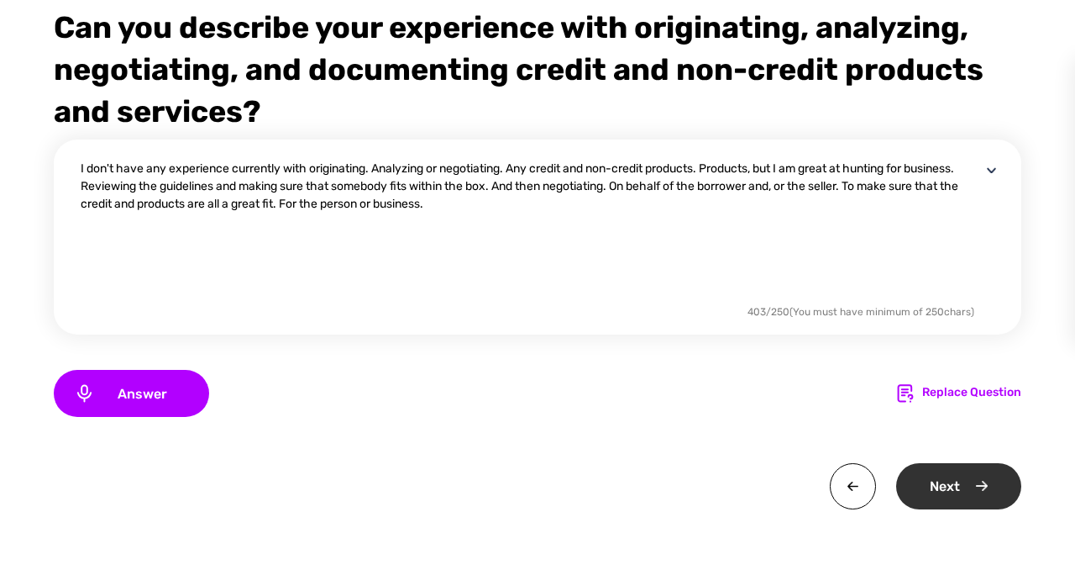
click at [996, 483] on div "Next" at bounding box center [958, 486] width 125 height 46
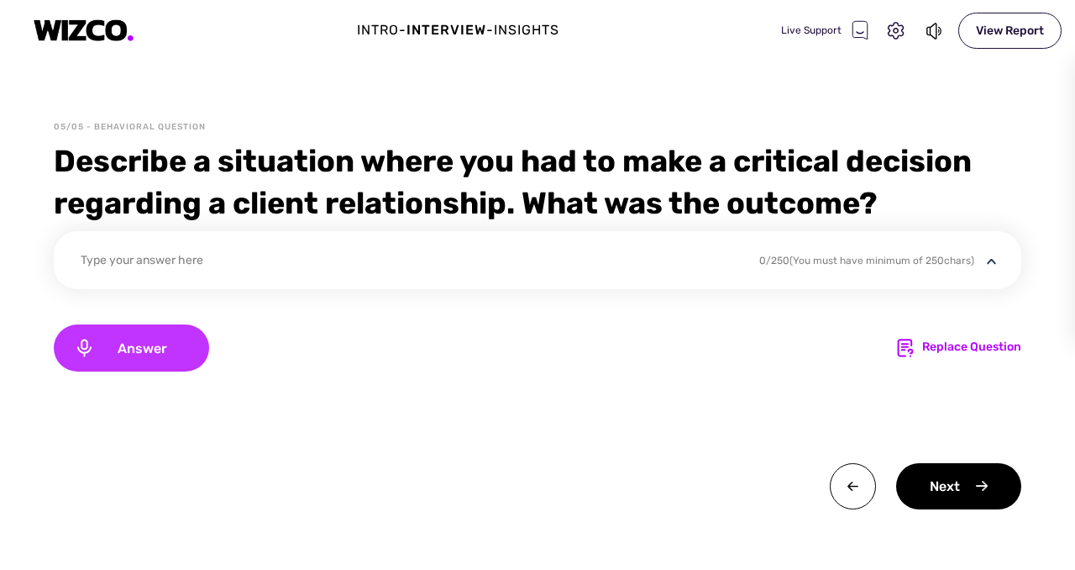
click at [108, 344] on span "Answer" at bounding box center [142, 348] width 94 height 16
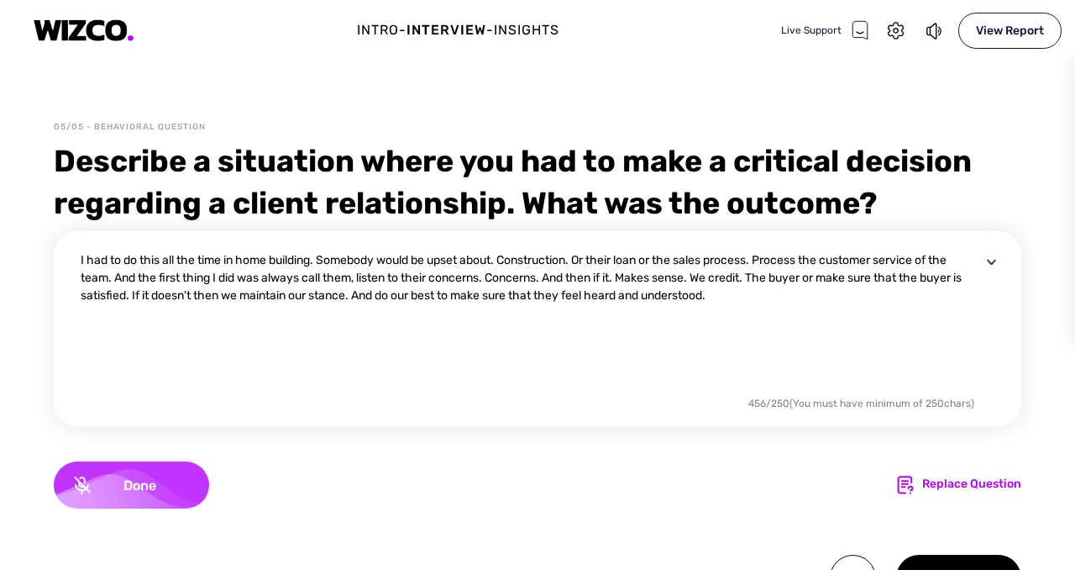
click at [189, 494] on div "Done" at bounding box center [131, 484] width 155 height 47
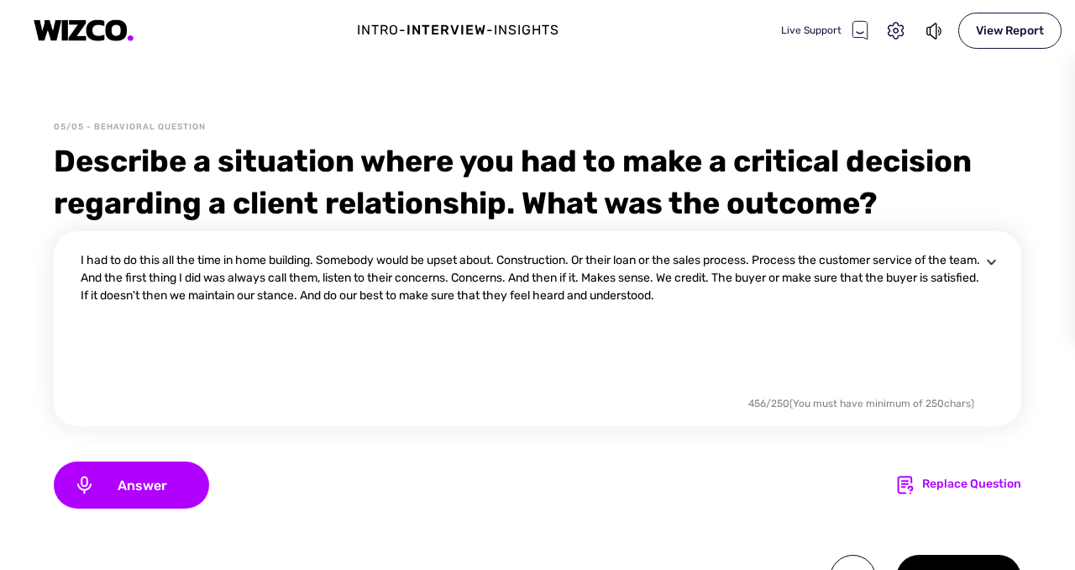
scroll to position [92, 0]
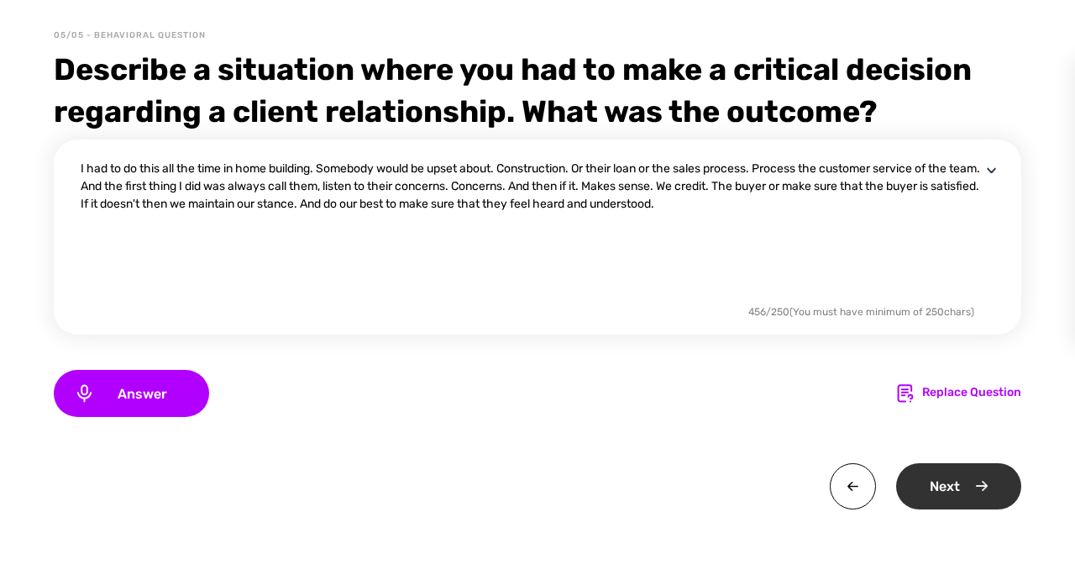
click at [967, 502] on div "Next" at bounding box center [958, 486] width 125 height 46
